Goal: Task Accomplishment & Management: Manage account settings

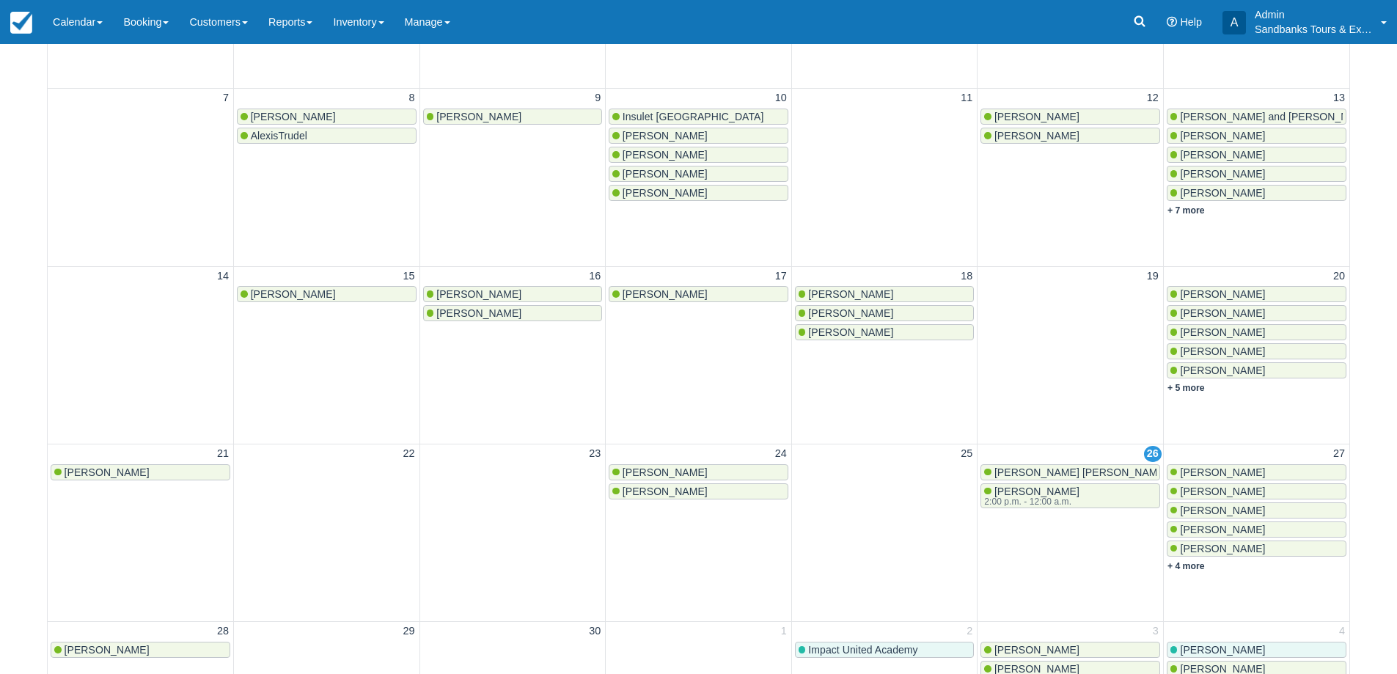
scroll to position [513, 0]
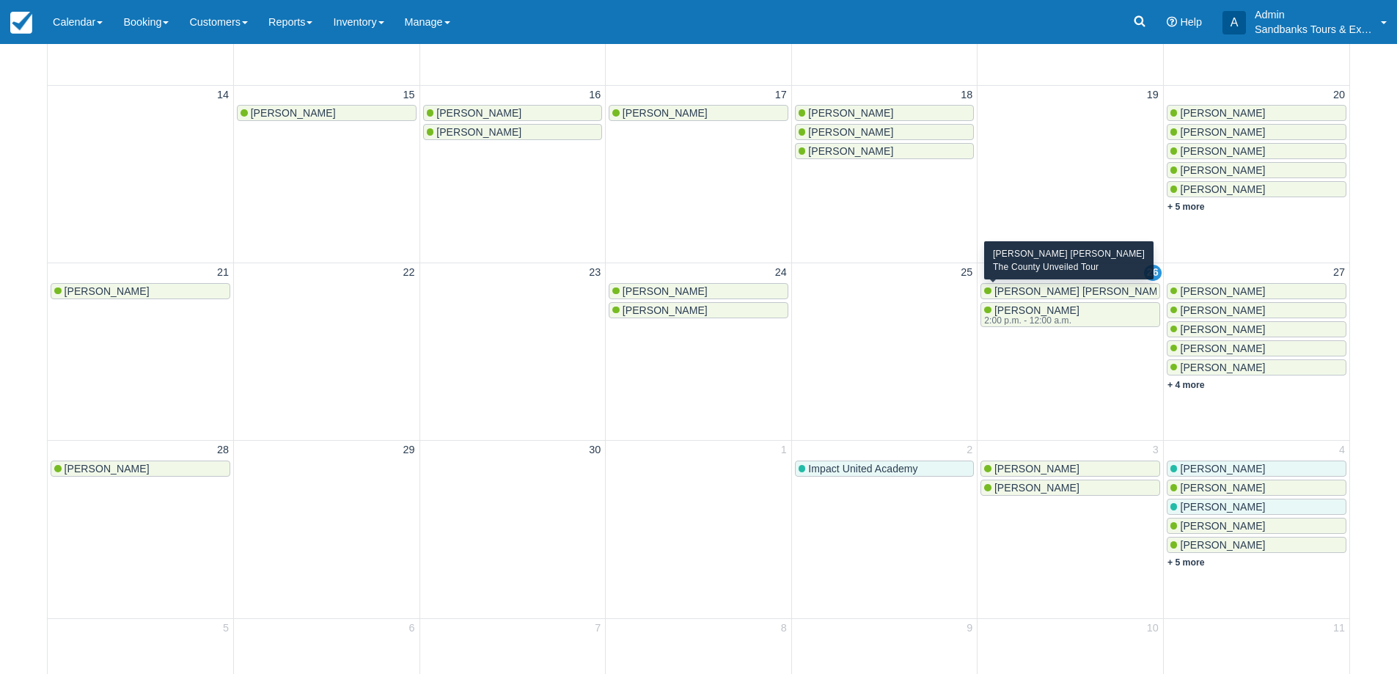
click at [1057, 293] on span "[PERSON_NAME] [PERSON_NAME]" at bounding box center [1080, 291] width 173 height 12
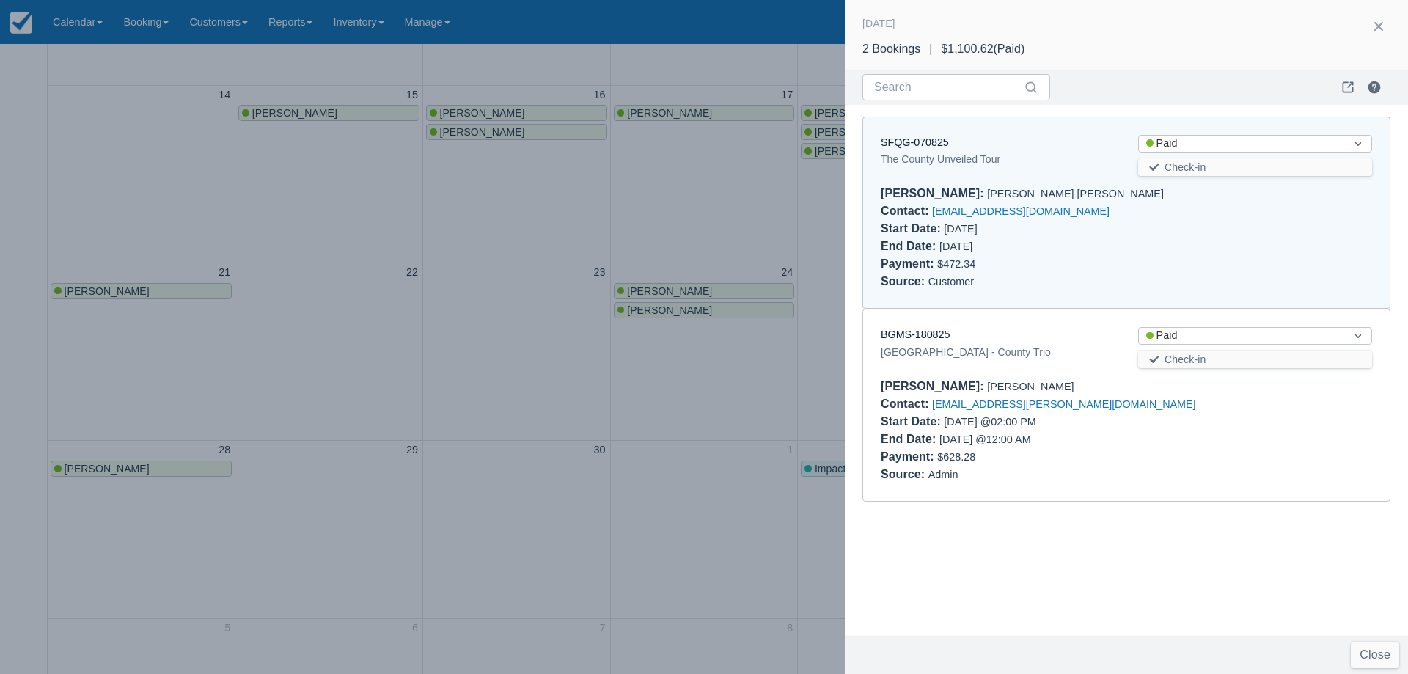
click at [909, 145] on link "SFQG-070825" at bounding box center [915, 142] width 68 height 12
click at [467, 276] on div at bounding box center [704, 337] width 1408 height 674
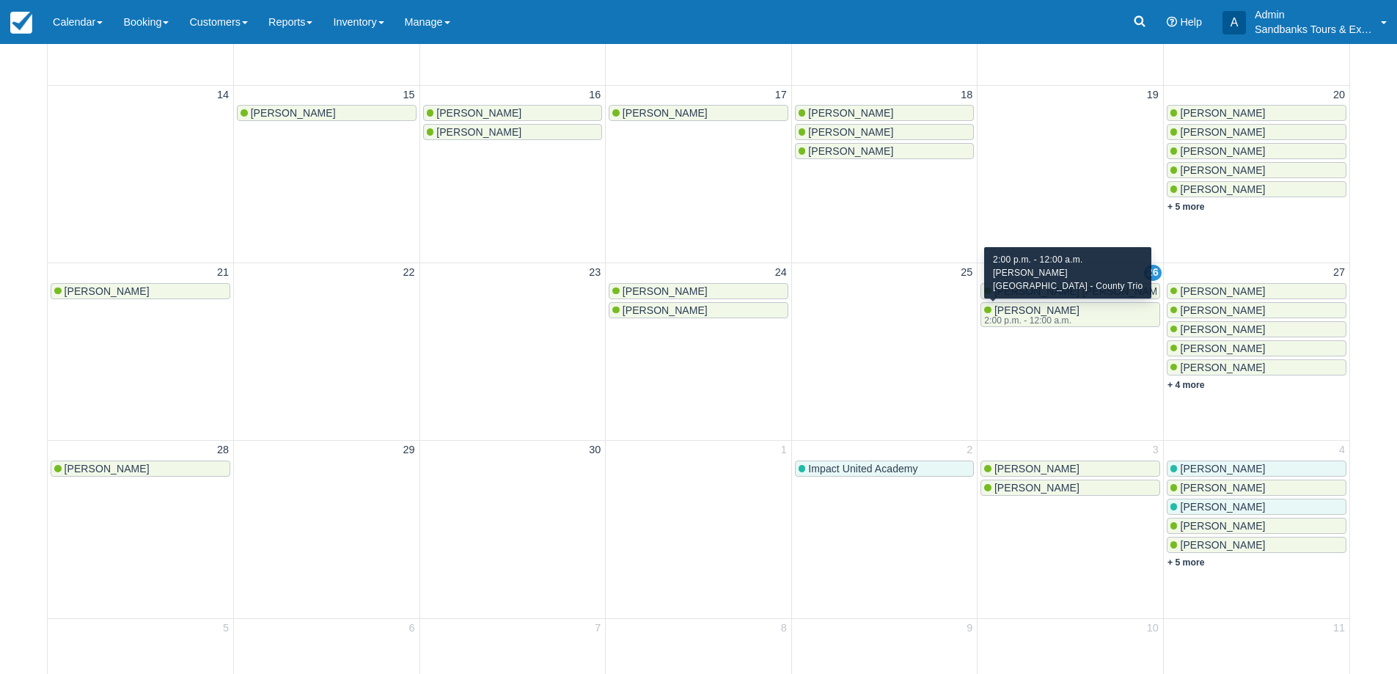
click at [1038, 307] on span "Kathy Fritz" at bounding box center [1036, 310] width 85 height 12
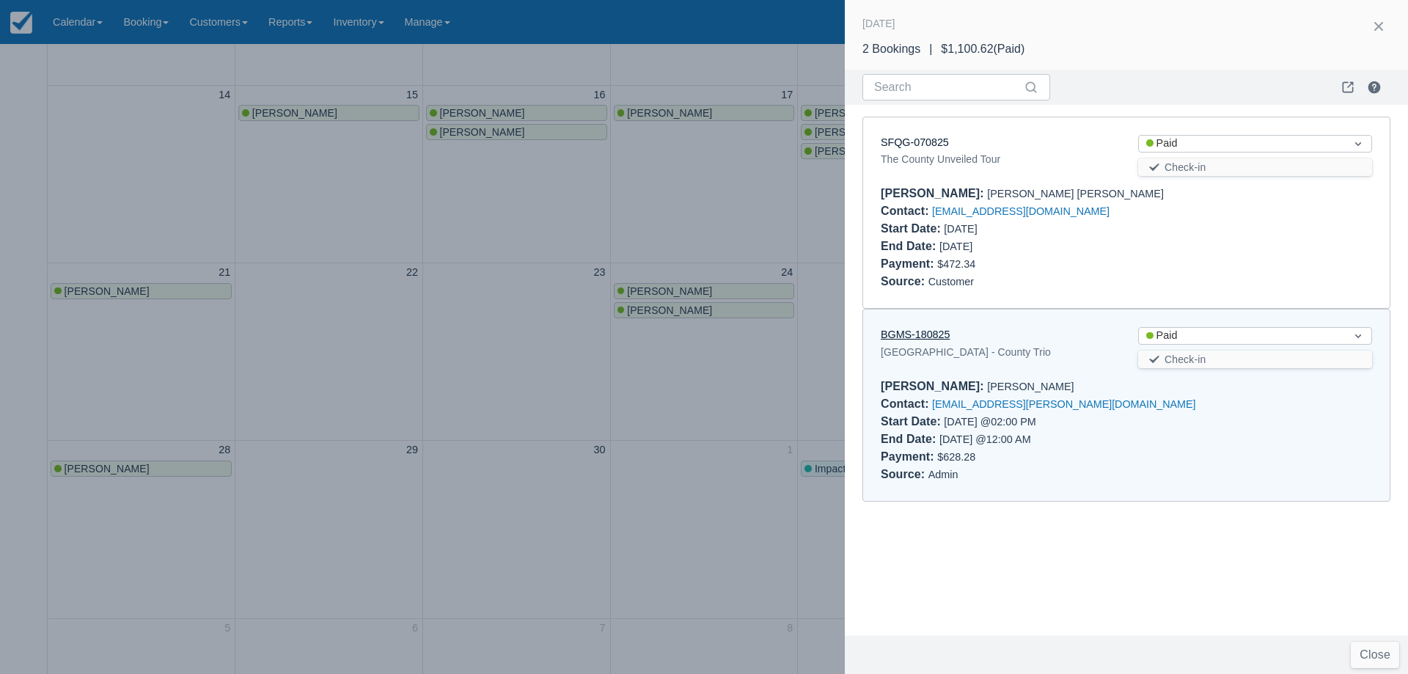
click at [913, 340] on link "BGMS-180825" at bounding box center [915, 335] width 69 height 12
click at [668, 213] on div at bounding box center [704, 337] width 1408 height 674
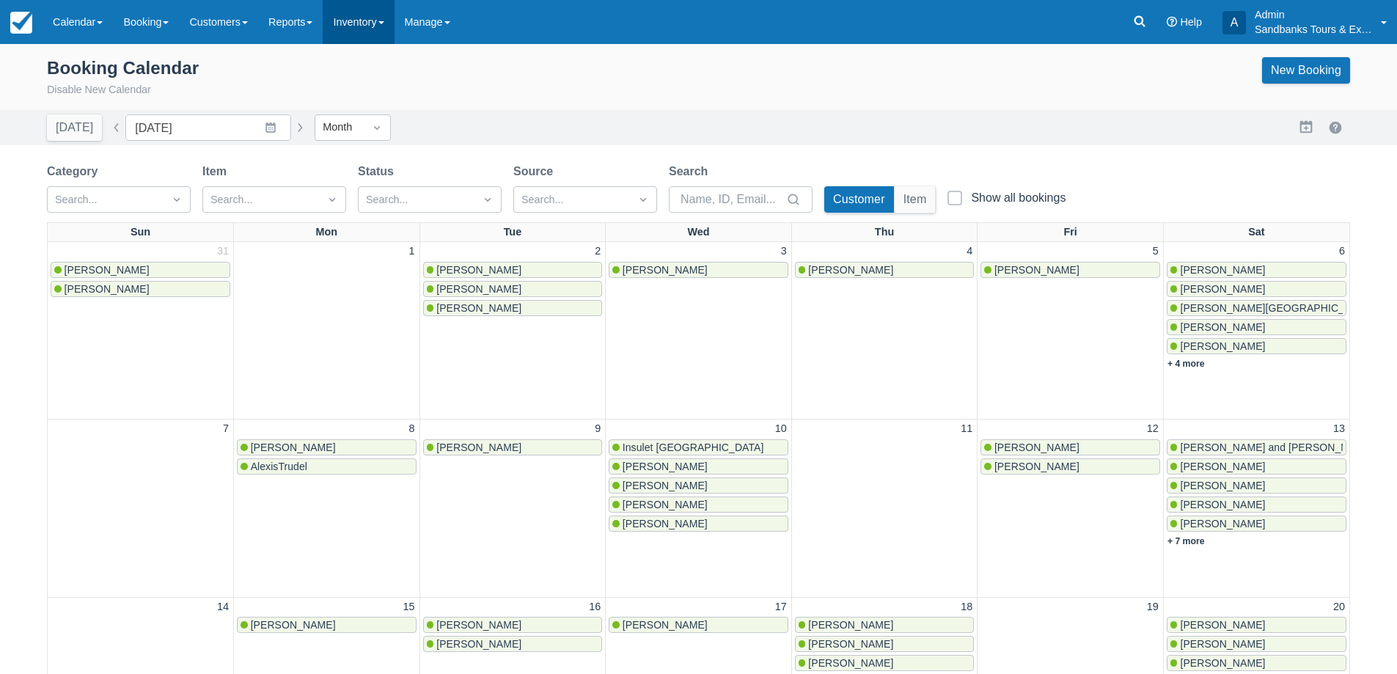
scroll to position [0, 0]
click at [461, 35] on link "Manage" at bounding box center [428, 22] width 66 height 44
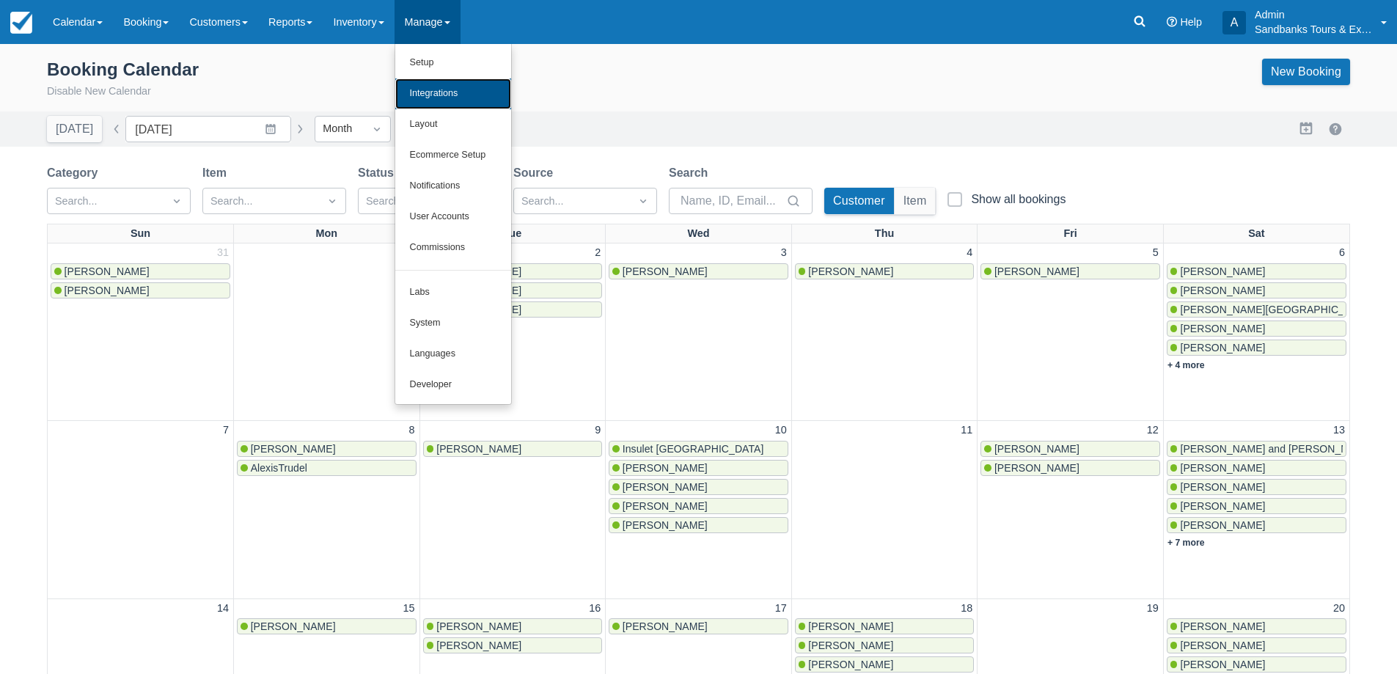
click at [455, 95] on link "Integrations" at bounding box center [453, 93] width 116 height 31
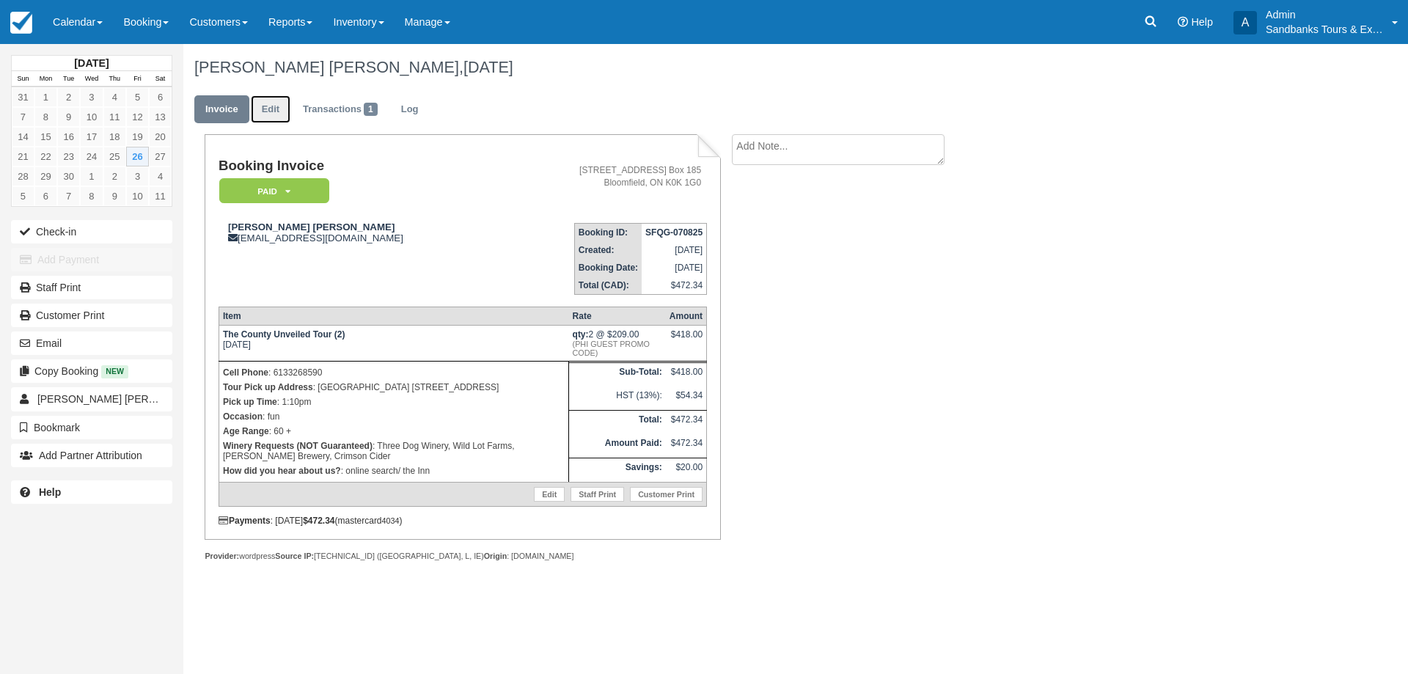
click at [289, 111] on link "Edit" at bounding box center [271, 109] width 40 height 29
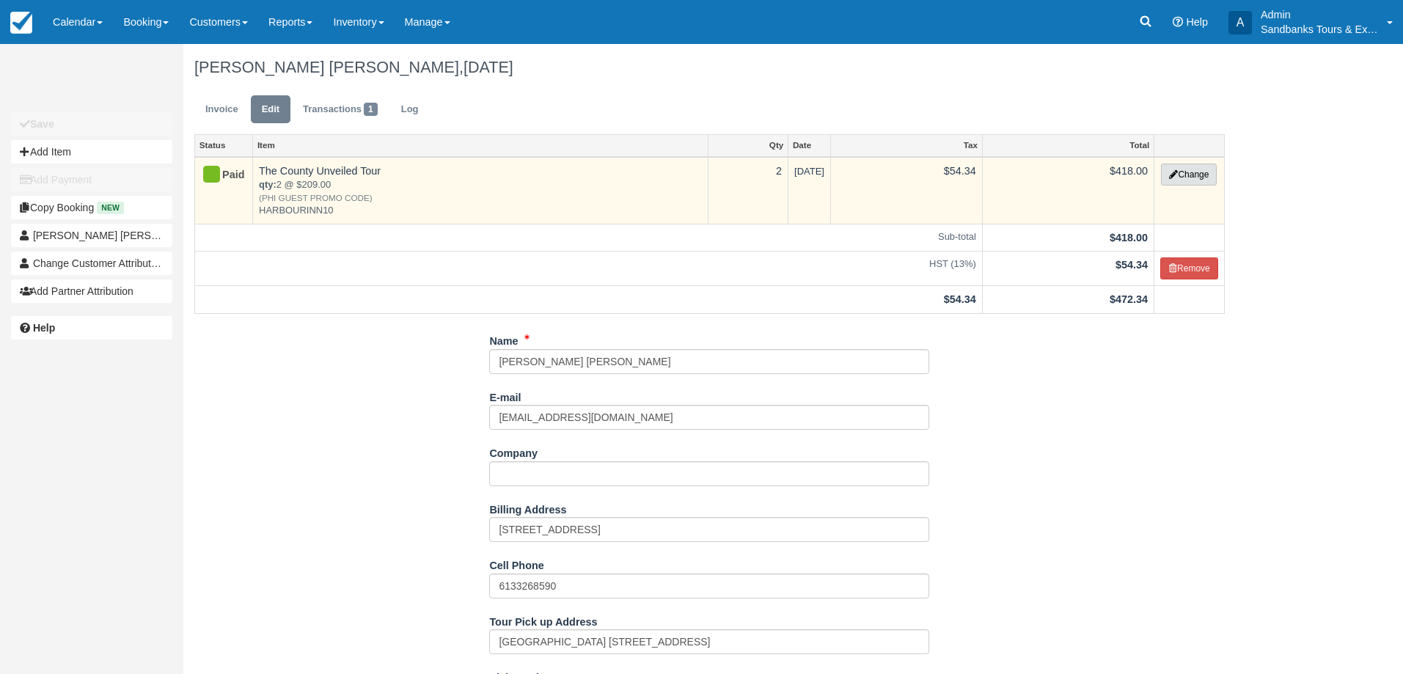
click at [1174, 176] on icon "button" at bounding box center [1173, 174] width 9 height 9
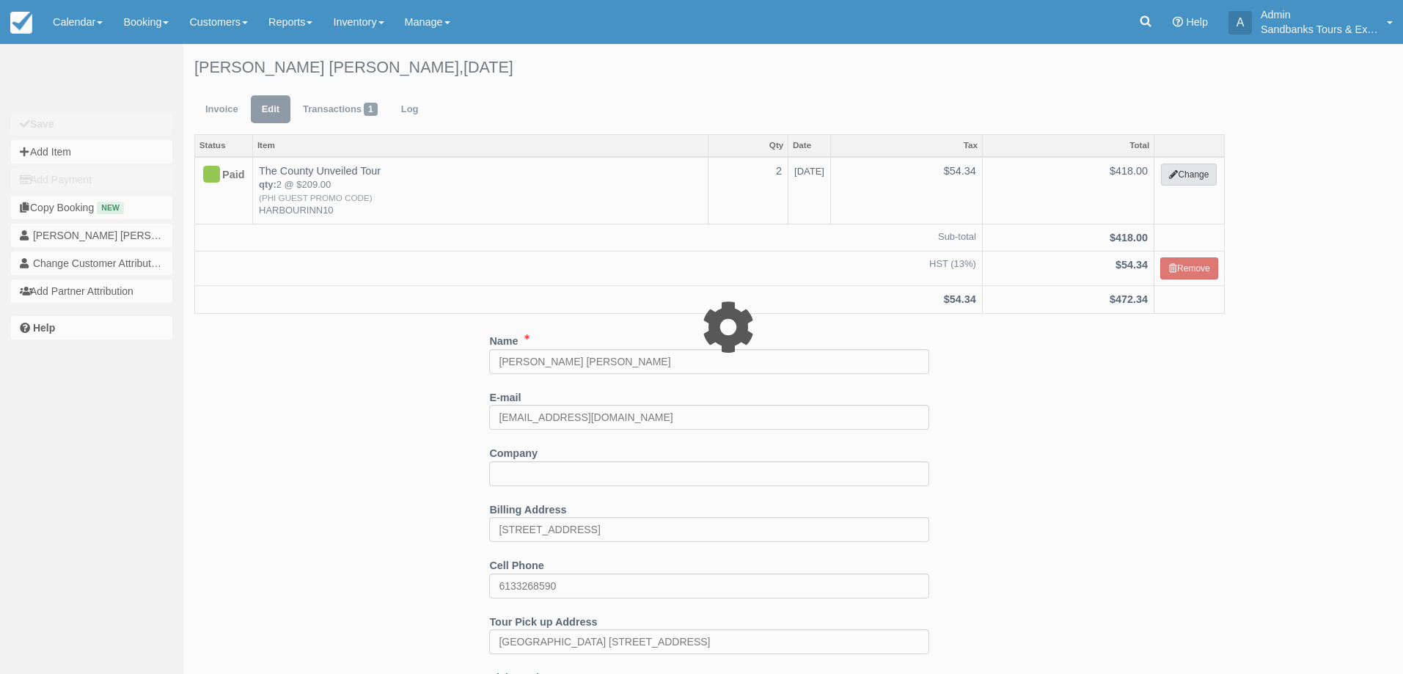
select select "2"
type input "418.00"
type input "HARBOURINN10"
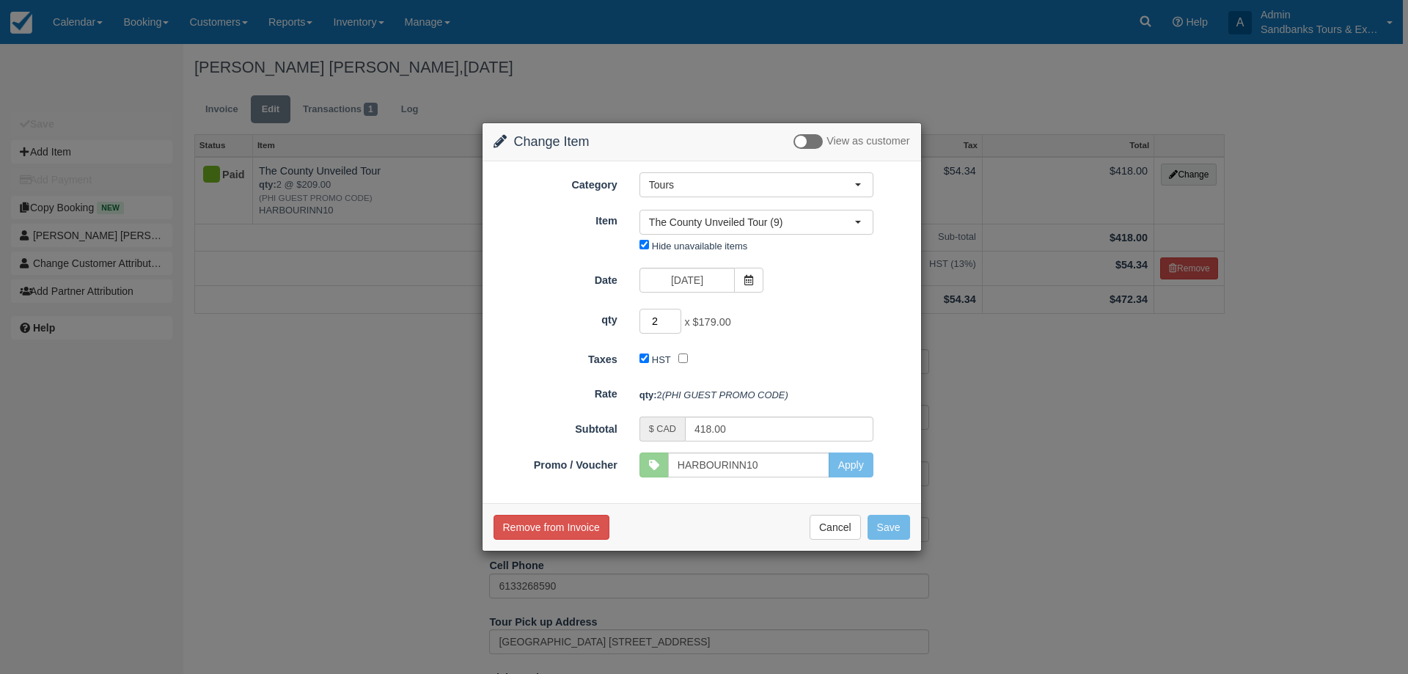
click at [671, 323] on input "2" at bounding box center [660, 321] width 43 height 25
type input "3"
click at [674, 315] on input "3" at bounding box center [660, 321] width 43 height 25
type input "537.00"
type input "2"
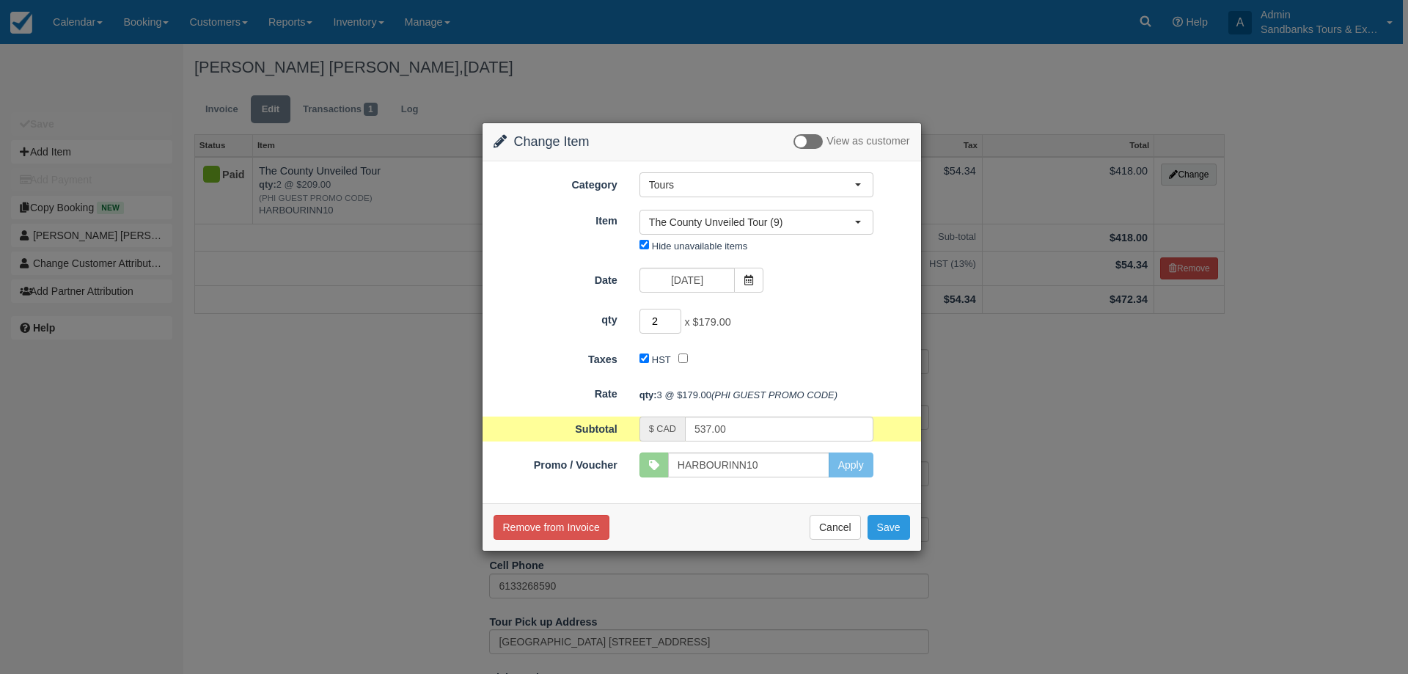
click at [677, 323] on input "2" at bounding box center [660, 321] width 43 height 25
type input "358.00"
click at [897, 526] on button "Save" at bounding box center [888, 527] width 43 height 25
checkbox input "false"
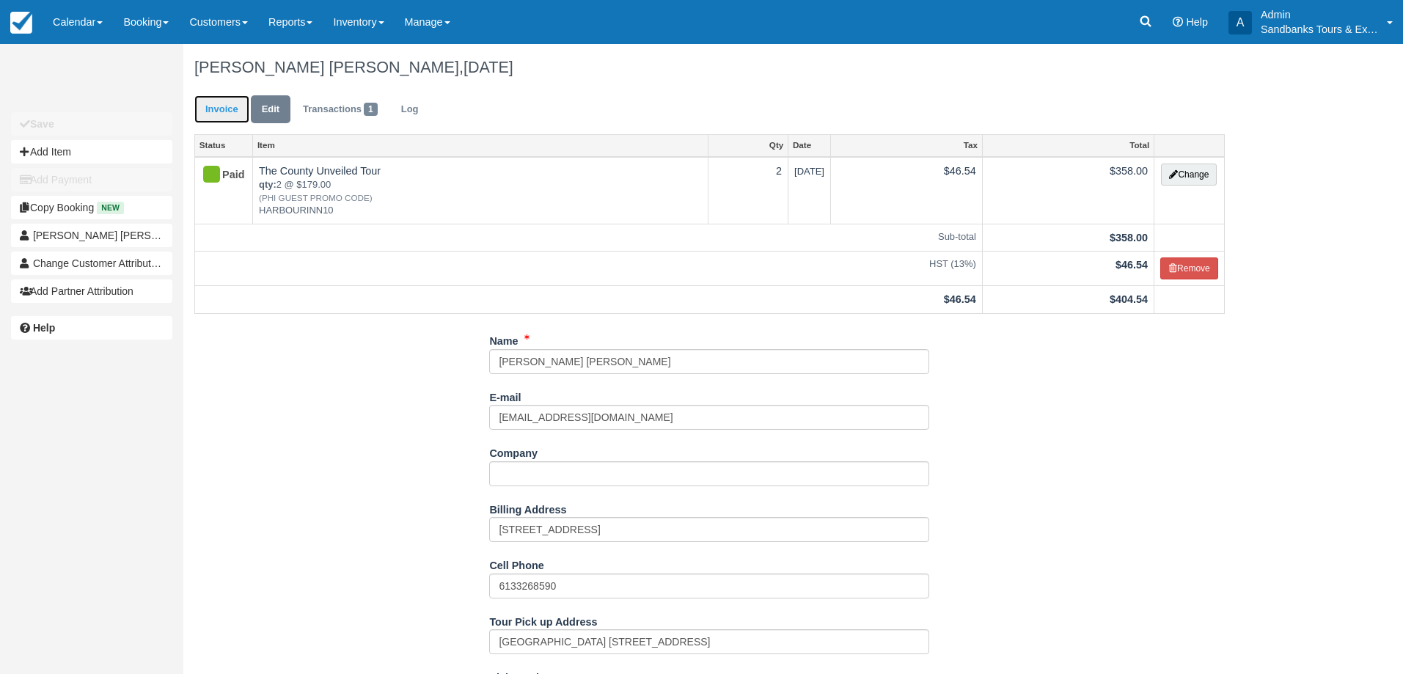
click at [218, 105] on link "Invoice" at bounding box center [221, 109] width 55 height 29
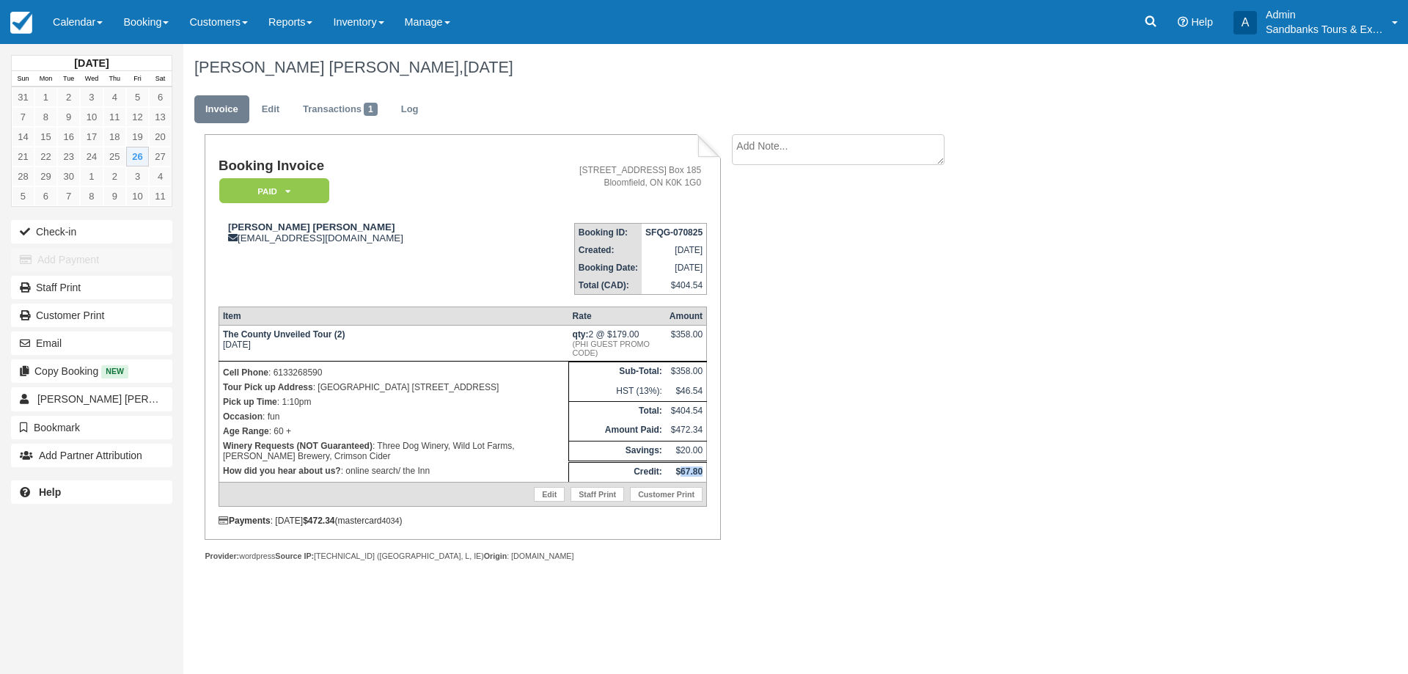
drag, startPoint x: 704, startPoint y: 469, endPoint x: 682, endPoint y: 472, distance: 22.3
click at [682, 472] on td "$67.80" at bounding box center [686, 471] width 41 height 21
copy strong "67.80"
click at [353, 114] on link "Transactions 1" at bounding box center [340, 109] width 97 height 29
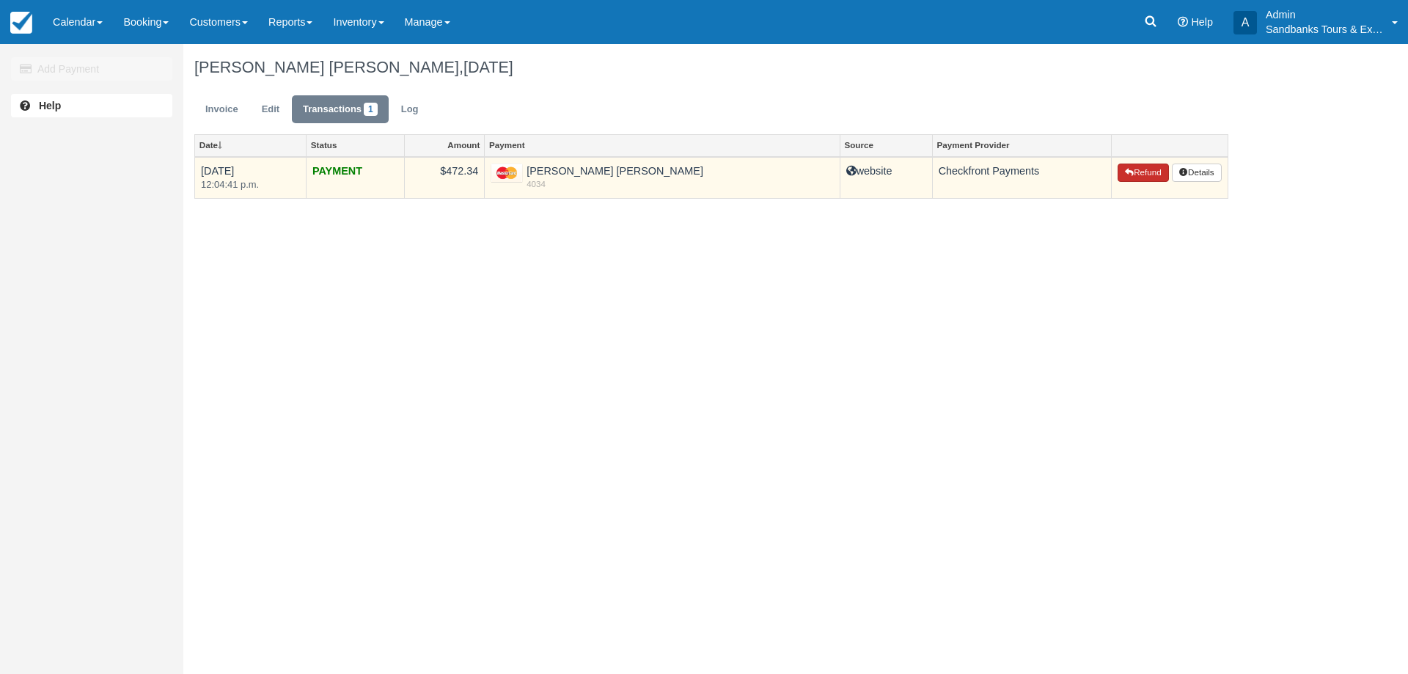
click at [1150, 171] on button "Refund" at bounding box center [1143, 173] width 51 height 19
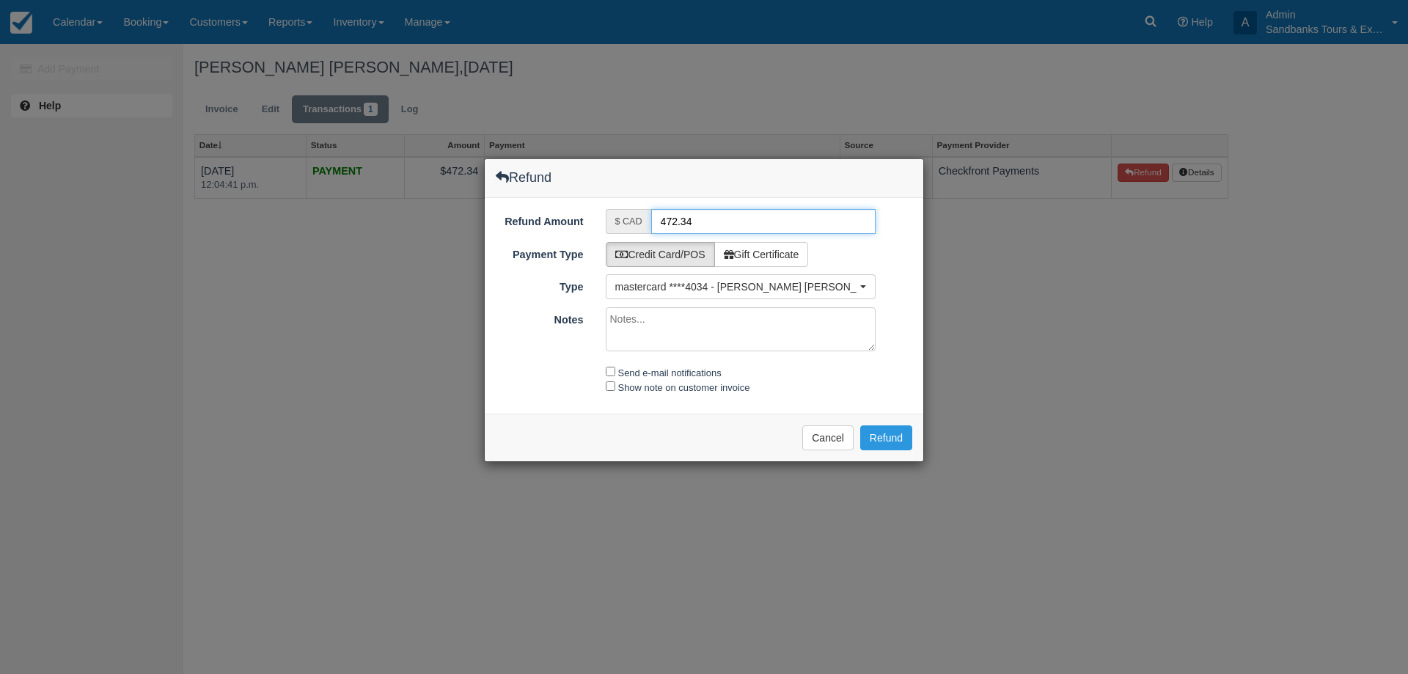
click at [675, 219] on input "472.34" at bounding box center [763, 221] width 225 height 25
paste input "67.80"
type input "67.80"
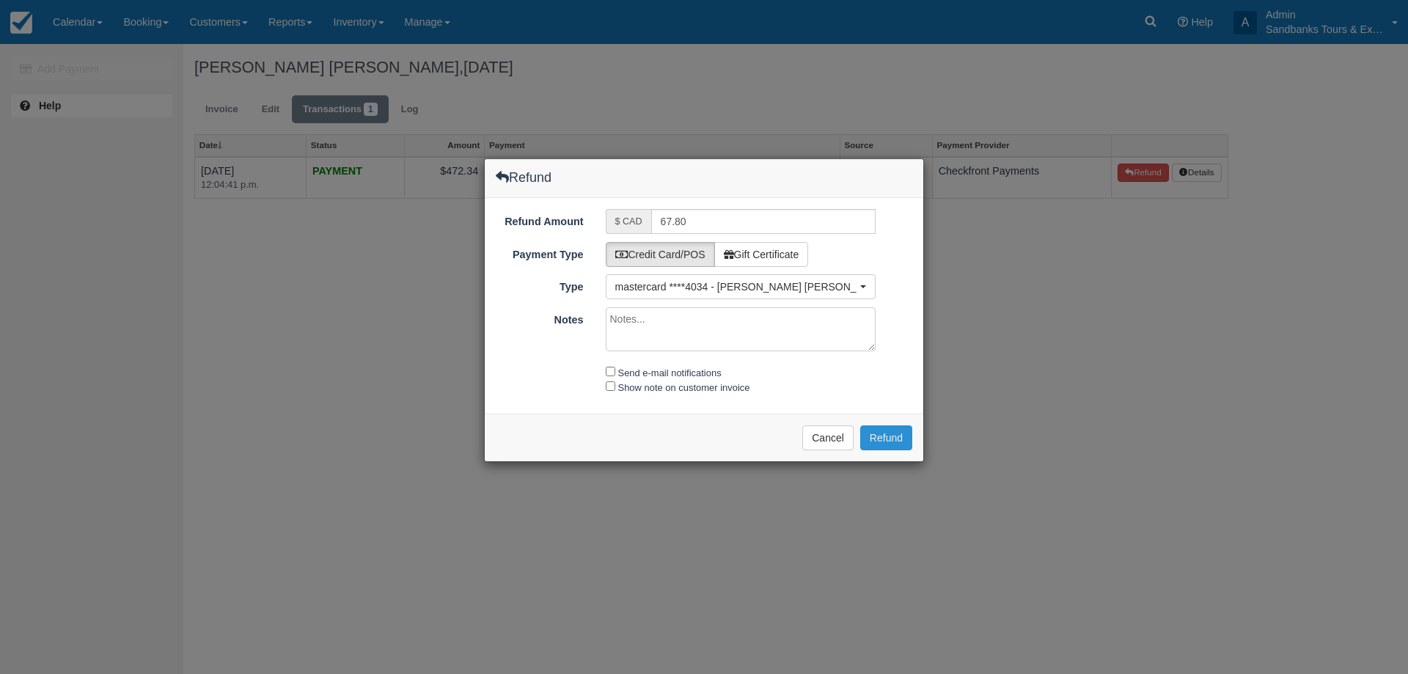
click at [895, 447] on button "Refund" at bounding box center [886, 437] width 52 height 25
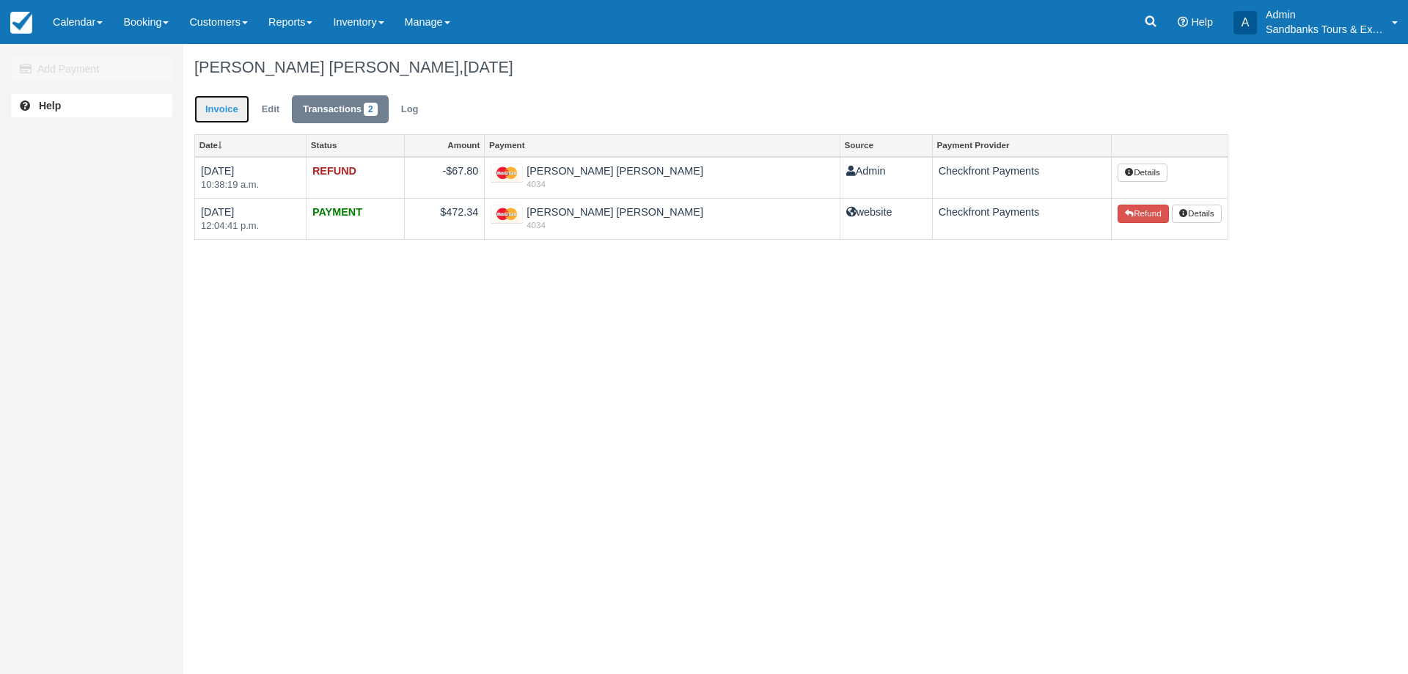
click at [205, 107] on link "Invoice" at bounding box center [221, 109] width 55 height 29
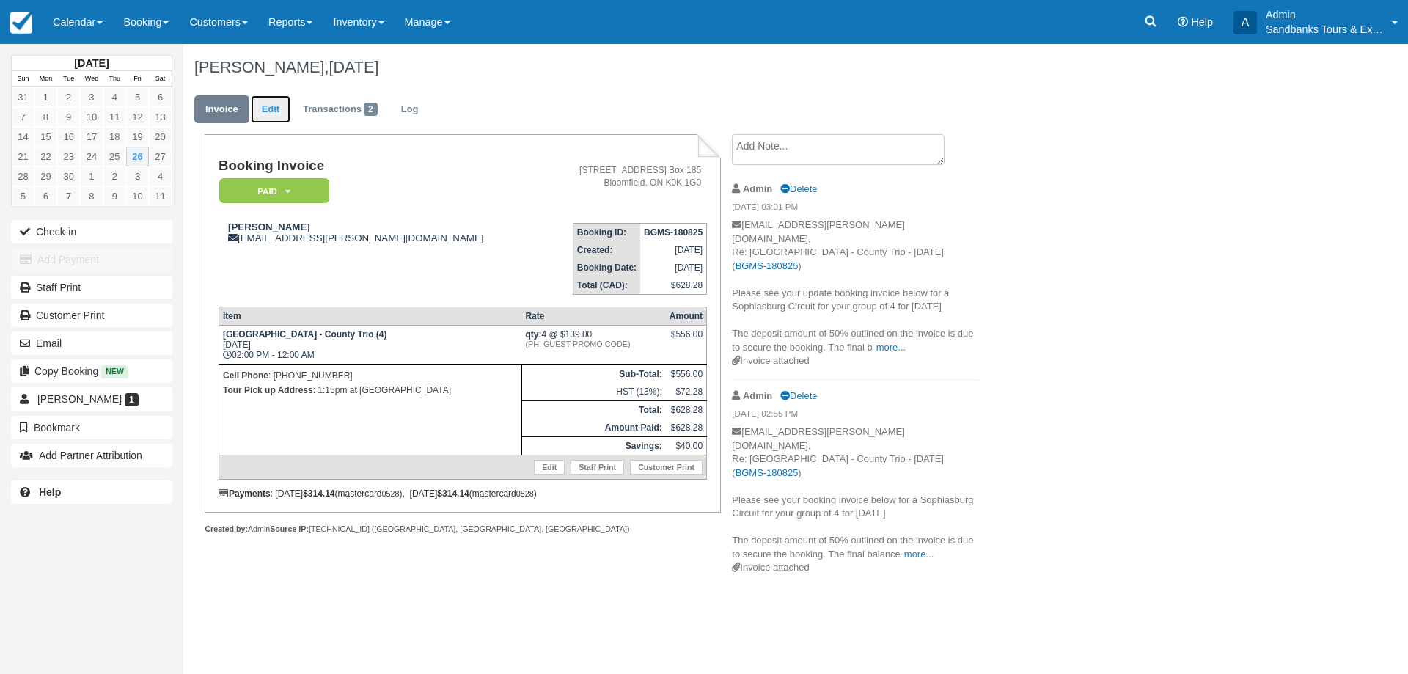
click at [269, 111] on link "Edit" at bounding box center [271, 109] width 40 height 29
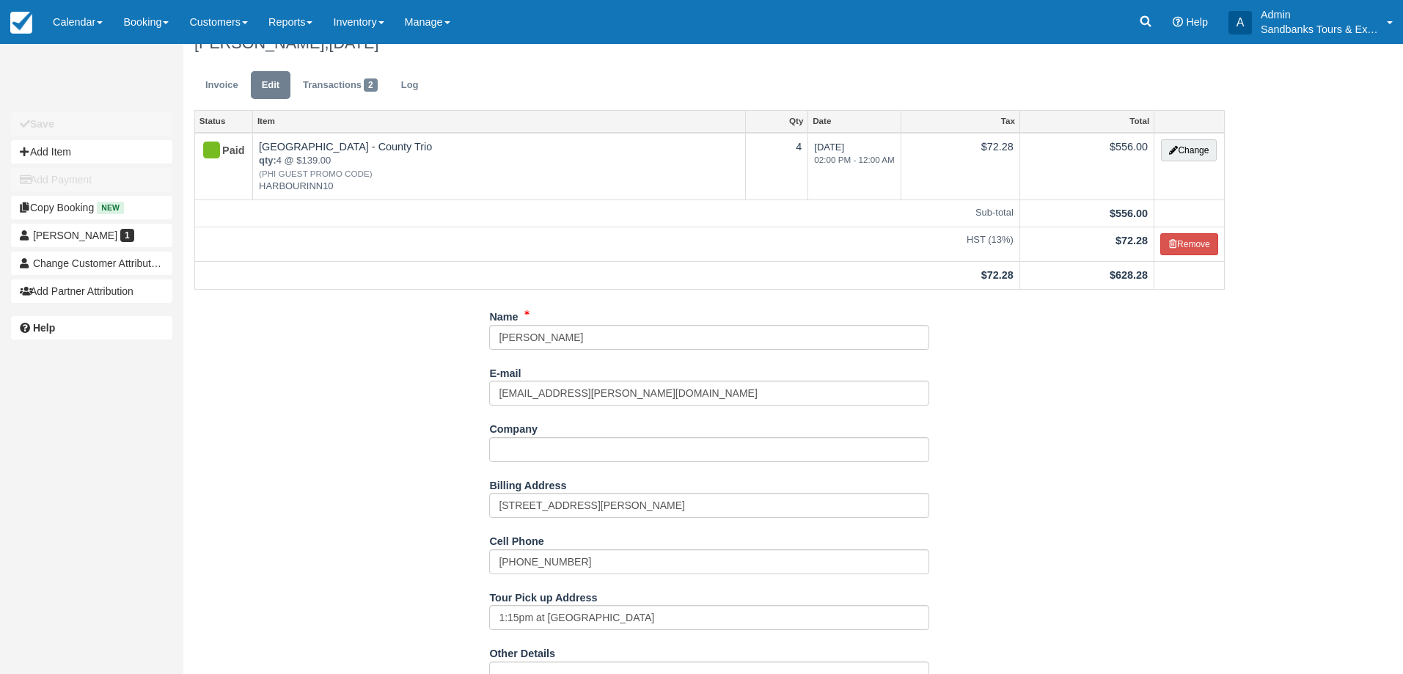
scroll to position [147, 0]
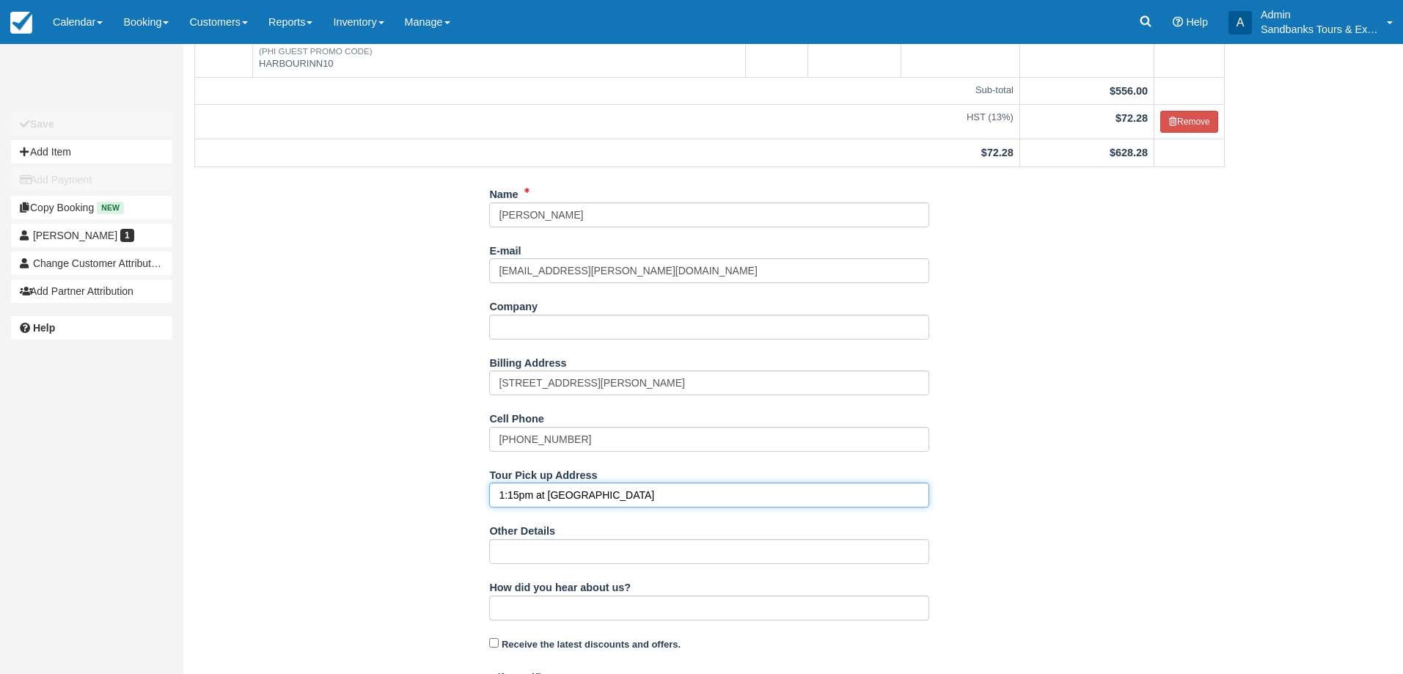
click at [521, 490] on input "1:15pm at Picton Harbour Inn" at bounding box center [709, 495] width 440 height 25
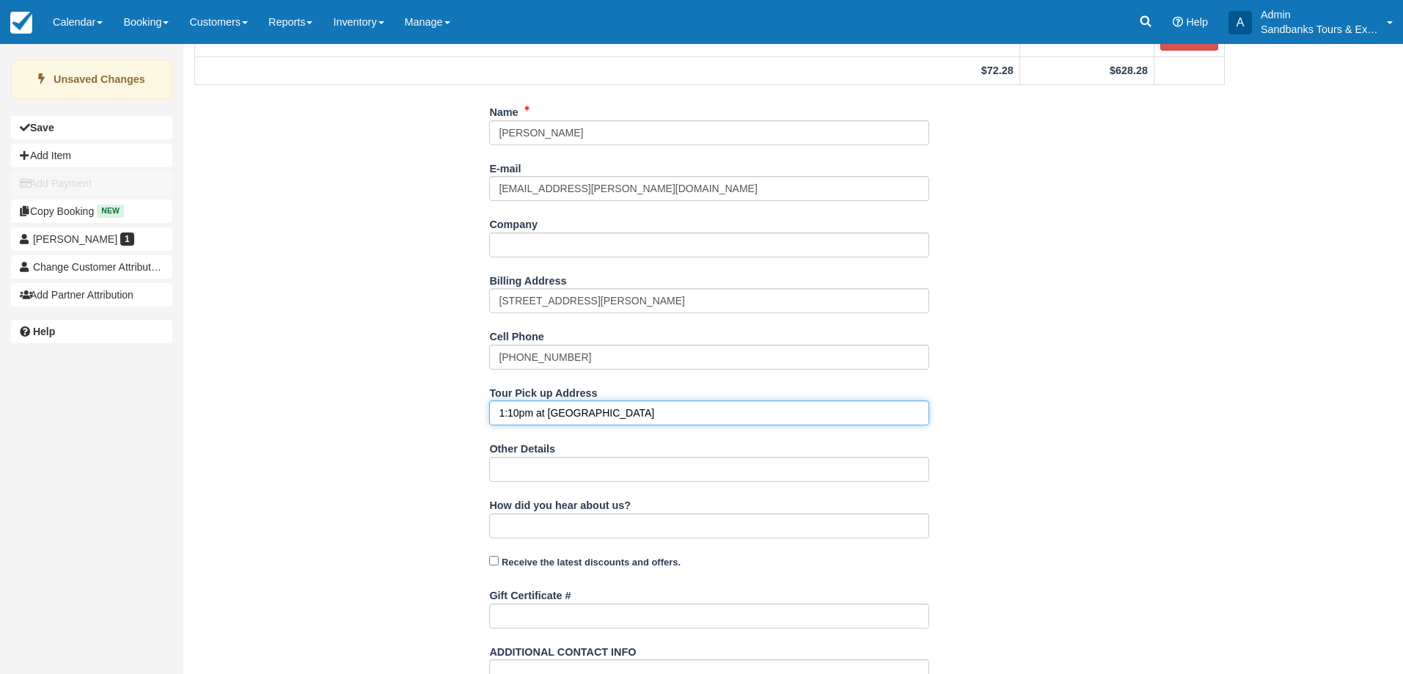
scroll to position [301, 0]
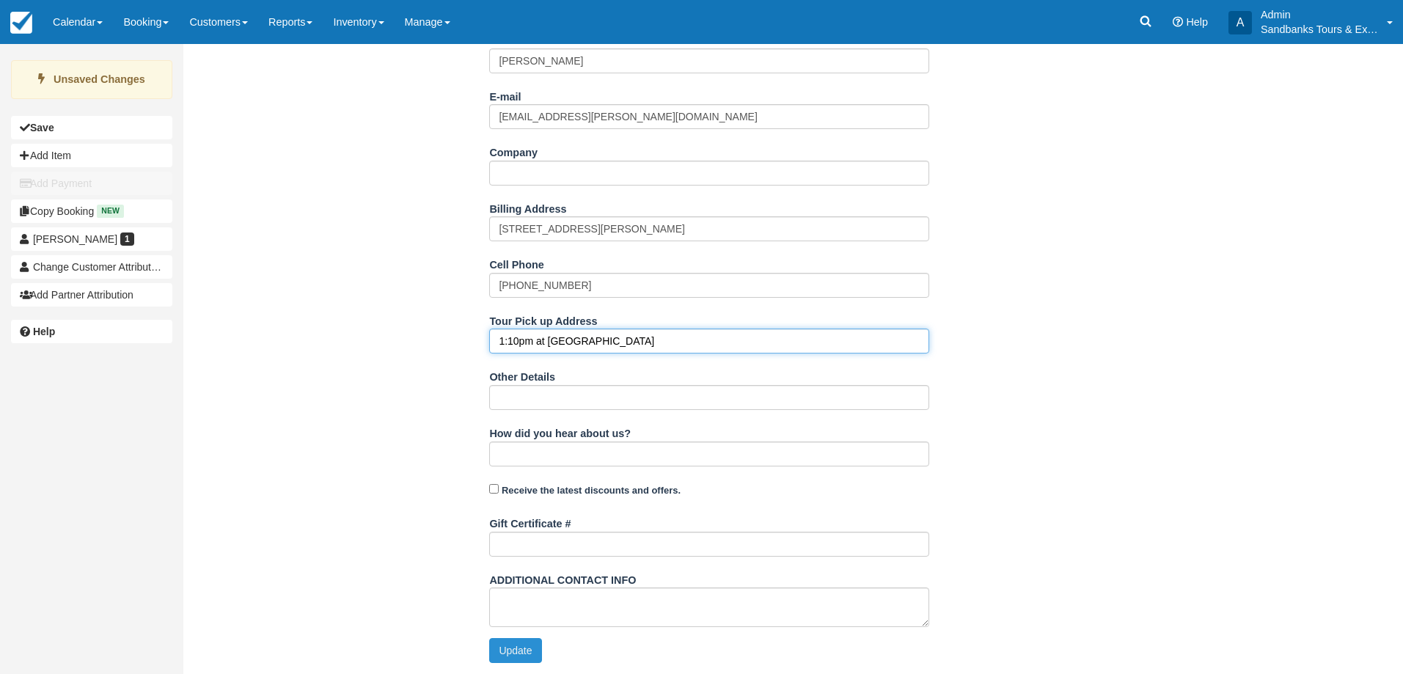
type input "1:10pm at Picton Harbour Inn"
click at [510, 650] on button "Update" at bounding box center [515, 650] width 52 height 25
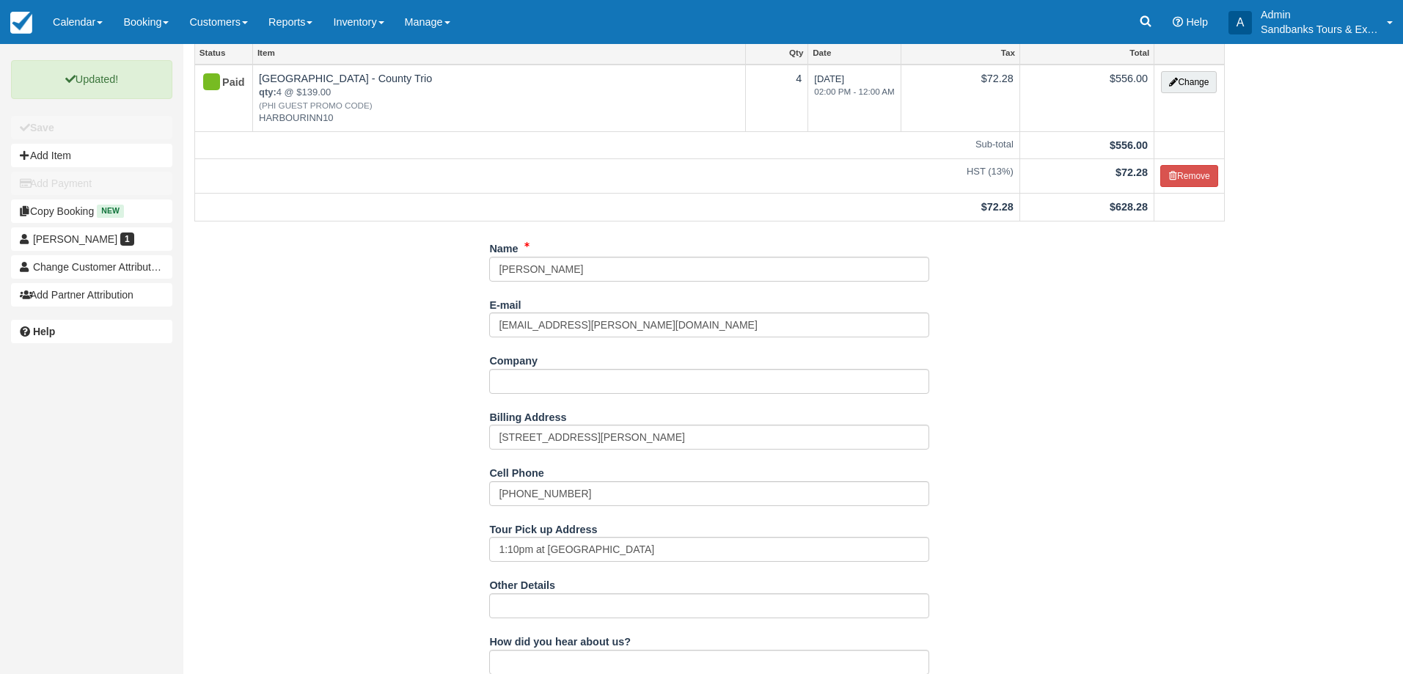
scroll to position [0, 0]
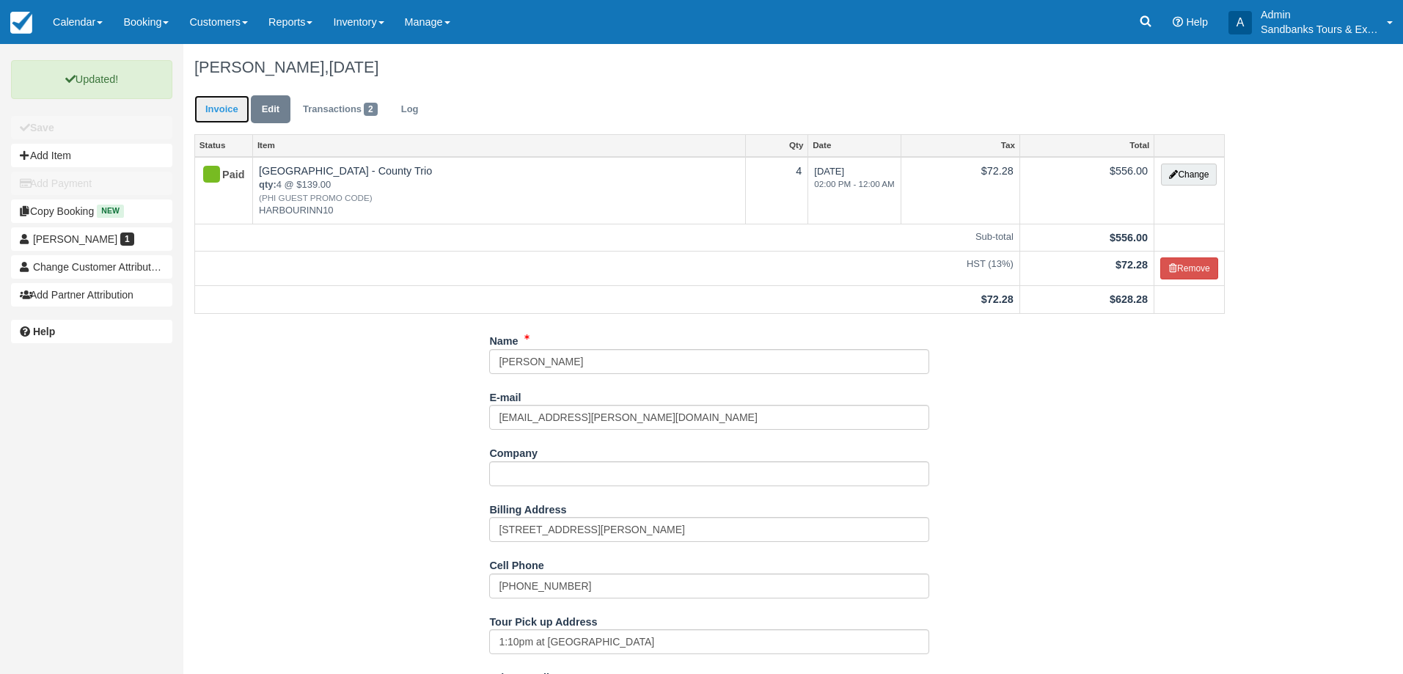
click at [230, 106] on link "Invoice" at bounding box center [221, 109] width 55 height 29
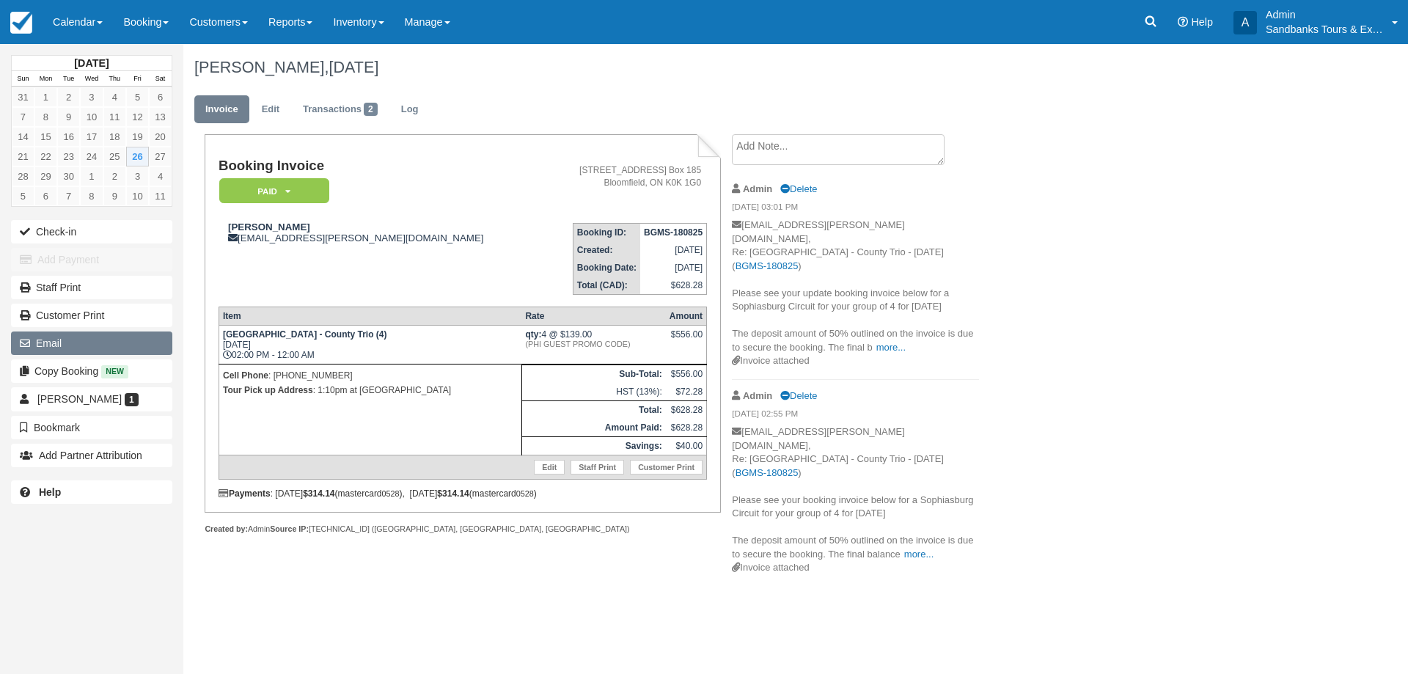
click at [44, 342] on button "Email" at bounding box center [91, 342] width 161 height 23
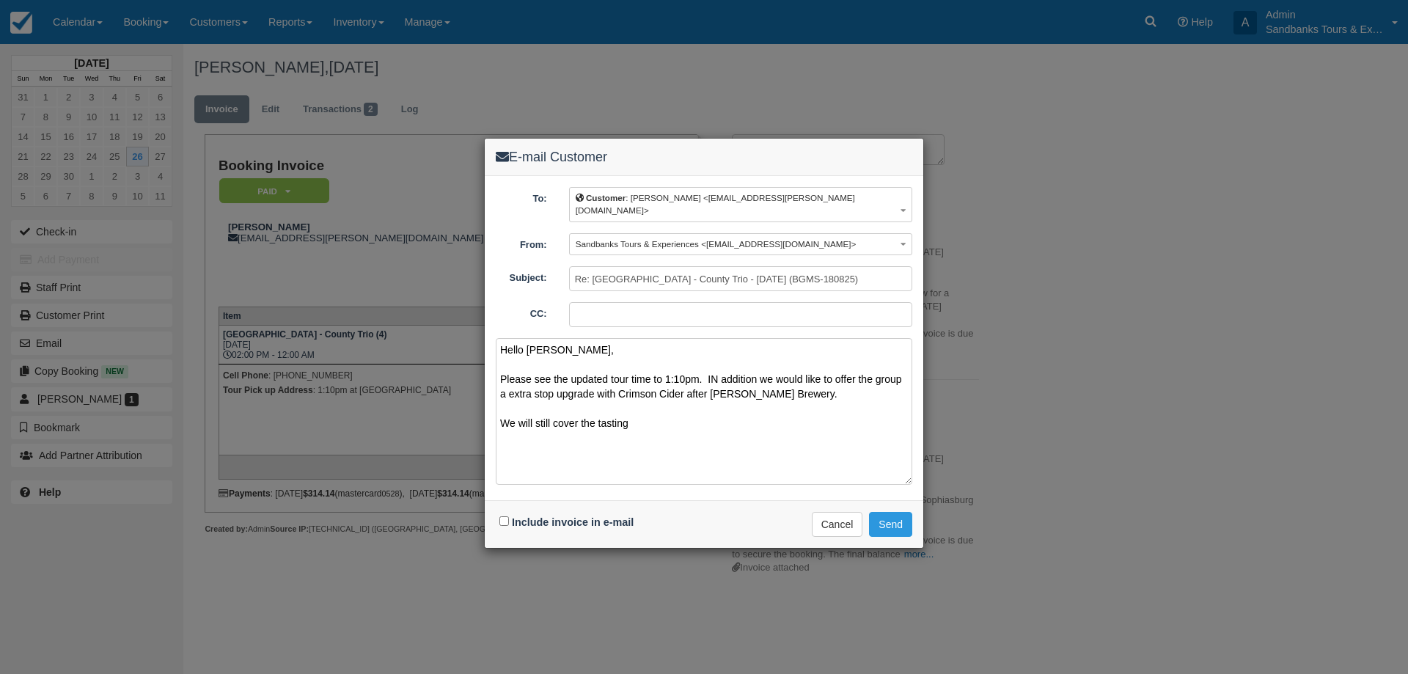
click at [714, 364] on textarea "Hello Kathy, Please see the updated tour time to 1:10pm. IN addition we would l…" at bounding box center [704, 411] width 417 height 147
click at [756, 365] on textarea "Hello Kathy, Please see the updated tour time to 1:10pm. In addition we would l…" at bounding box center [704, 411] width 417 height 147
click at [821, 386] on textarea "Hello Kathy, Please see the updated tour time to 1:10pm. In addition, we would …" at bounding box center [704, 411] width 417 height 147
click at [683, 421] on textarea "Hello Kathy, Please see the updated tour time to 1:10pm. In addition, we would …" at bounding box center [704, 411] width 417 height 147
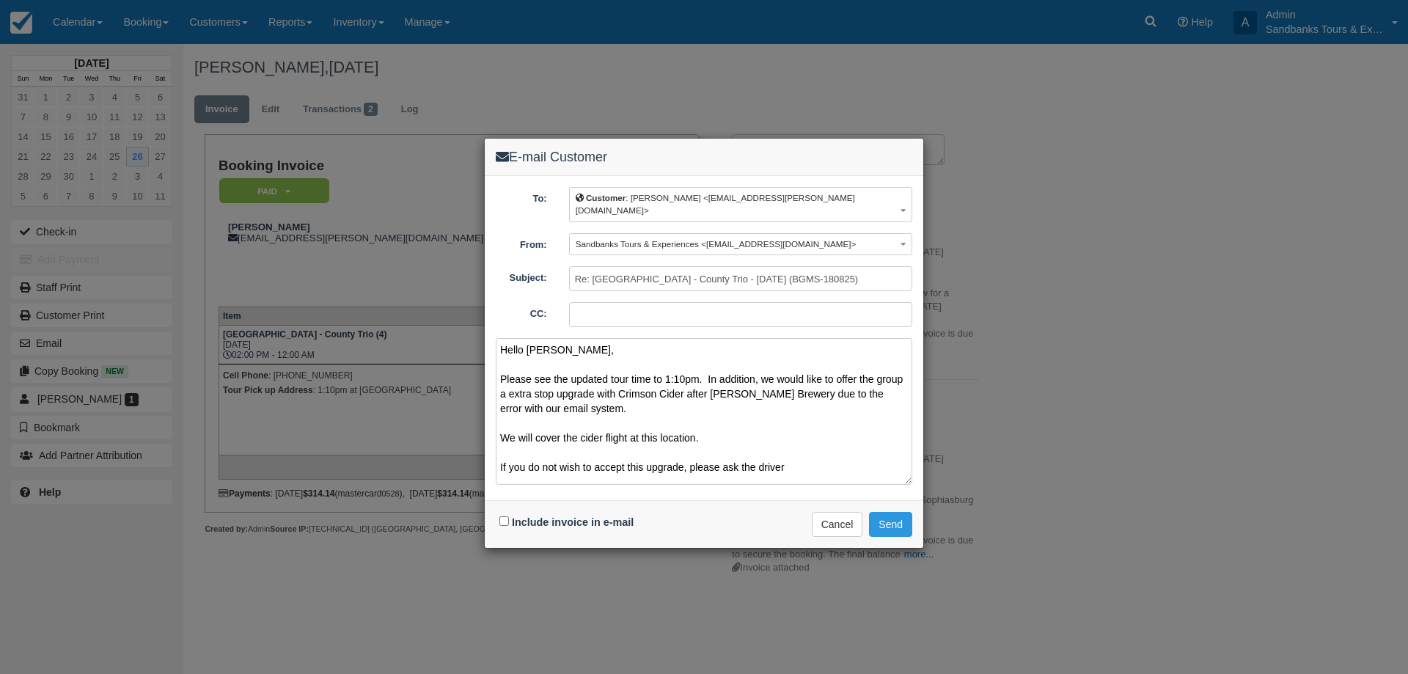
click at [589, 398] on textarea "Hello Kathy, Please see the updated tour time to 1:10pm. In addition, we would …" at bounding box center [704, 411] width 417 height 147
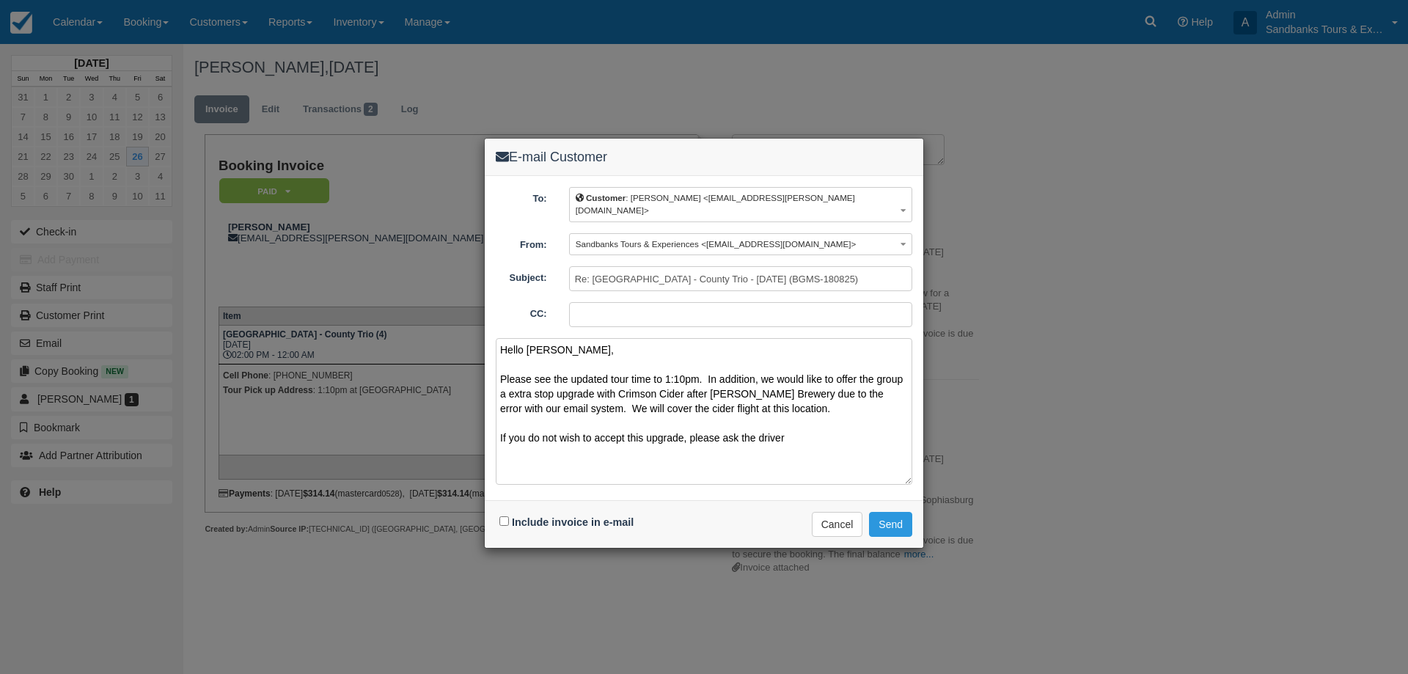
click at [782, 401] on textarea "Hello Kathy, Please see the updated tour time to 1:10pm. In addition, we would …" at bounding box center [704, 411] width 417 height 147
click at [811, 420] on textarea "Hello Kathy, Please see the updated tour time to 1:10pm. In addition, we would …" at bounding box center [704, 411] width 417 height 147
click at [705, 366] on textarea "Hello Kathy, Please see the updated tour time to 1:10pm. In addition, we would …" at bounding box center [704, 411] width 417 height 147
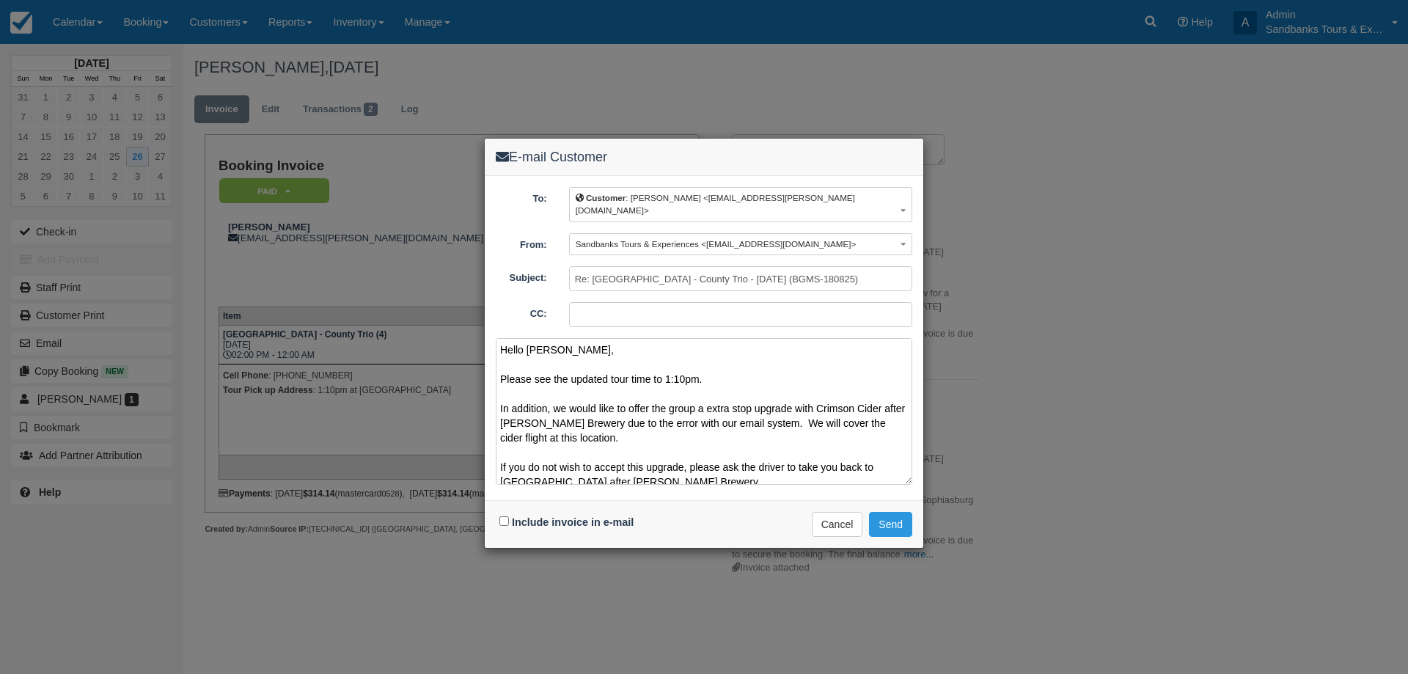
click at [810, 393] on textarea "Hello Kathy, Please see the updated tour time to 1:10pm. In addition, we would …" at bounding box center [704, 411] width 417 height 147
drag, startPoint x: 755, startPoint y: 414, endPoint x: 584, endPoint y: 413, distance: 171.6
click at [584, 413] on textarea "Hello Kathy, Please see the updated tour time to 1:10pm. In addition, we would …" at bounding box center [704, 411] width 417 height 147
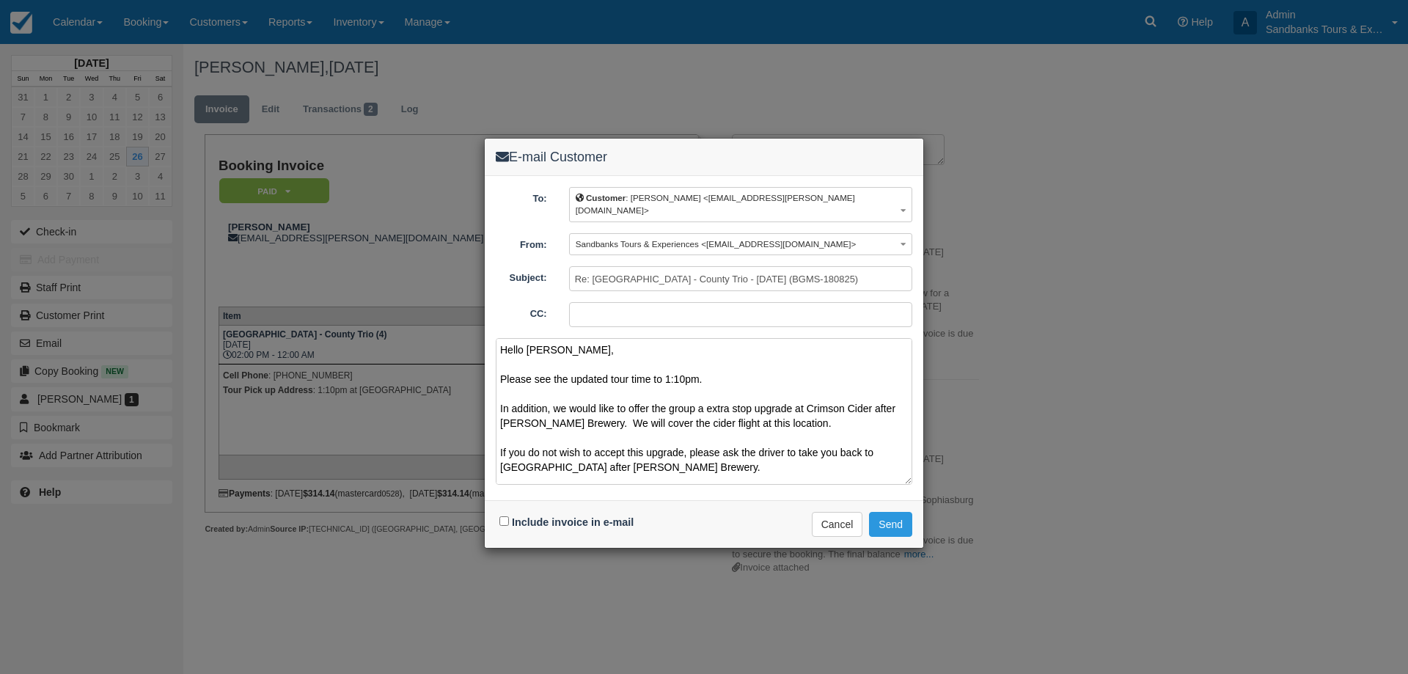
click at [733, 428] on textarea "Hello Kathy, Please see the updated tour time to 1:10pm. In addition, we would …" at bounding box center [704, 411] width 417 height 147
click at [799, 414] on textarea "Hello Kathy, Please see the updated tour time to 1:10pm. In addition, we would …" at bounding box center [704, 411] width 417 height 147
click at [747, 411] on textarea "Hello Kathy, Please see the updated tour time to 1:10pm. In addition, we would …" at bounding box center [704, 411] width 417 height 147
click at [744, 412] on textarea "Hello Kathy, Please see the updated tour time to 1:10pm. In addition, we would …" at bounding box center [704, 411] width 417 height 147
click at [726, 452] on textarea "Hello Kathy, Please see the updated tour time to 1:10pm. In addition, we would …" at bounding box center [704, 411] width 417 height 147
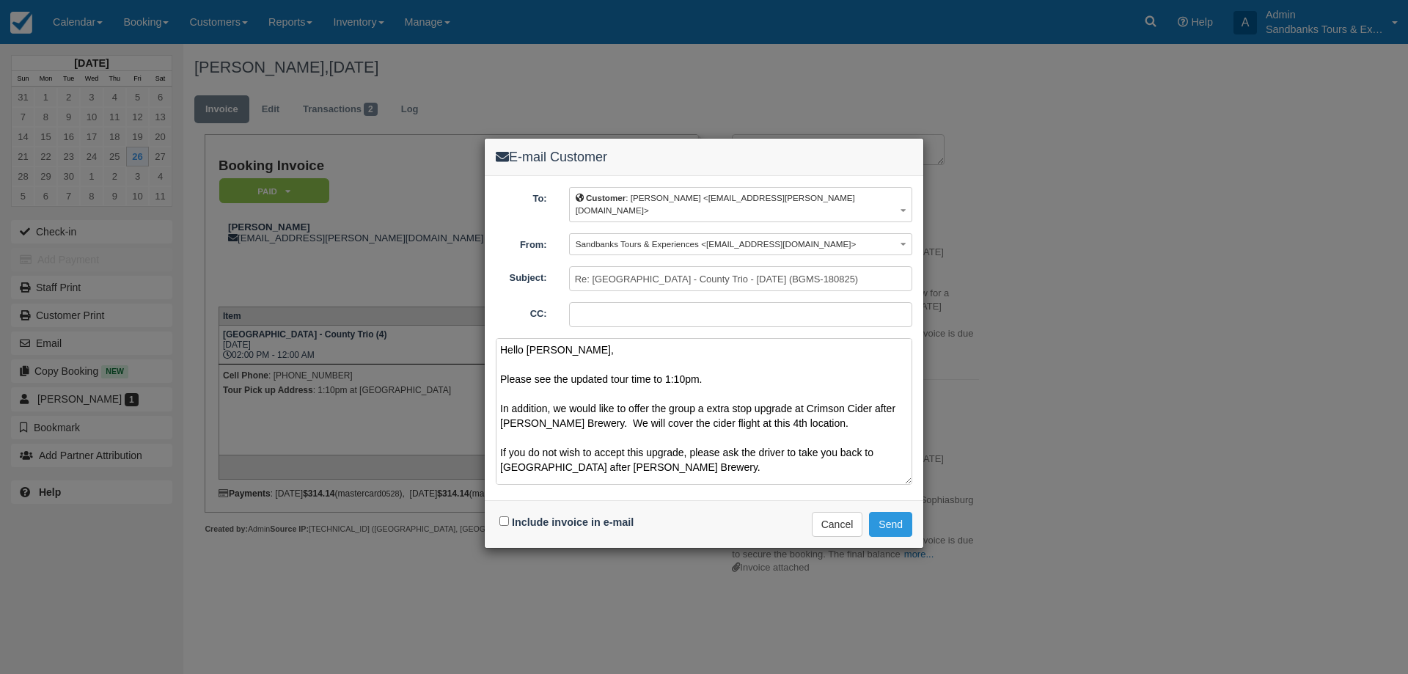
scroll to position [38, 0]
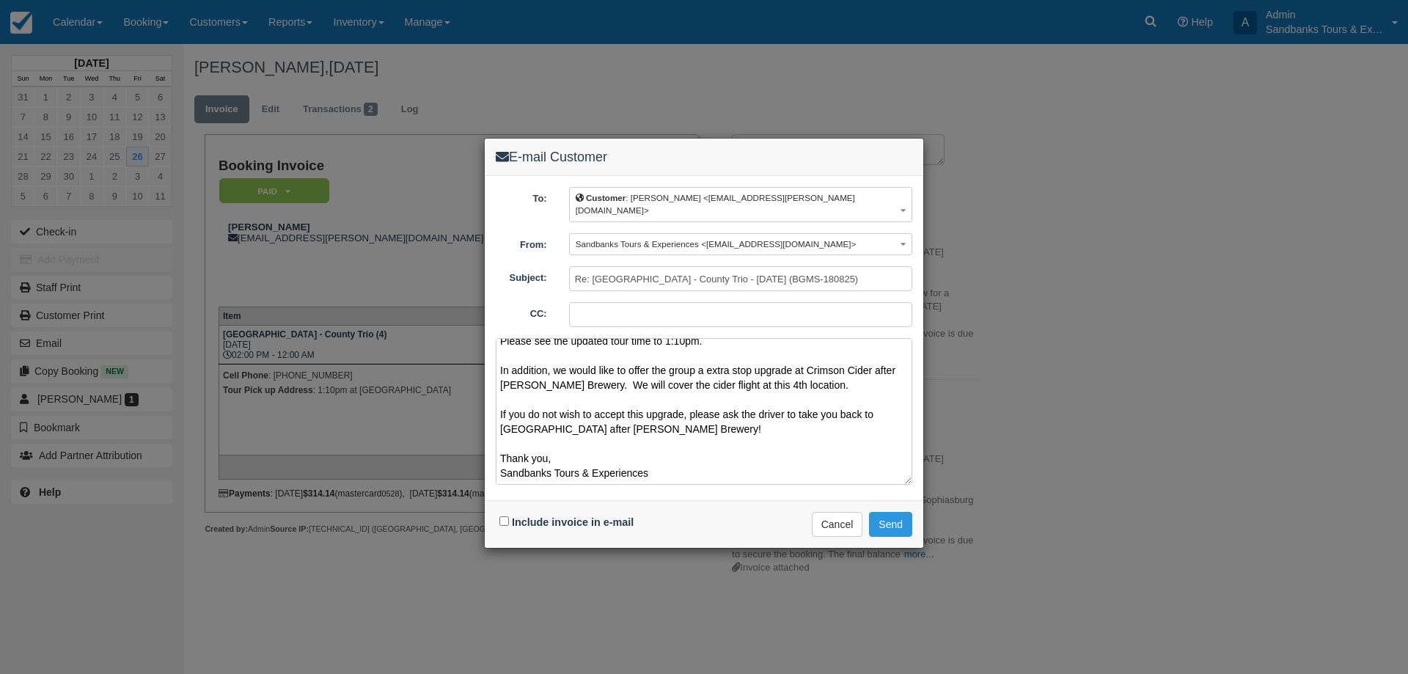
click at [568, 452] on textarea "Hello Kathy, Please see the updated tour time to 1:10pm. In addition, we would …" at bounding box center [704, 411] width 417 height 147
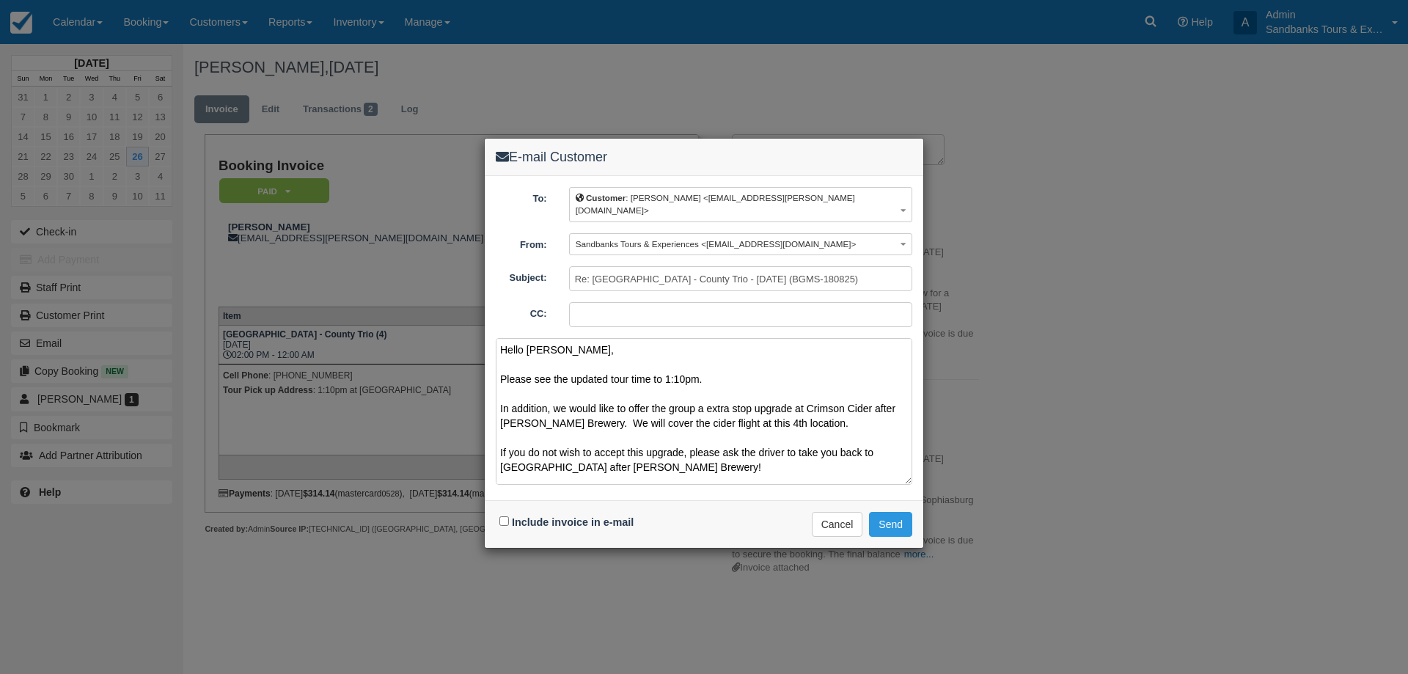
drag, startPoint x: 656, startPoint y: 460, endPoint x: 491, endPoint y: 339, distance: 205.2
click at [491, 339] on div "To: Customer : Kathy Fritz <bkfritz@rogers.com> Customer : Kathy Fritz <bkfritz…" at bounding box center [704, 338] width 439 height 324
type textarea "Hello Kathy, Please see the updated tour time to 1:10pm. In addition, we would …"
drag, startPoint x: 652, startPoint y: 451, endPoint x: 604, endPoint y: 474, distance: 53.1
click at [652, 451] on textarea "Hello Kathy, Please see the updated tour time to 1:10pm. In addition, we would …" at bounding box center [704, 411] width 417 height 147
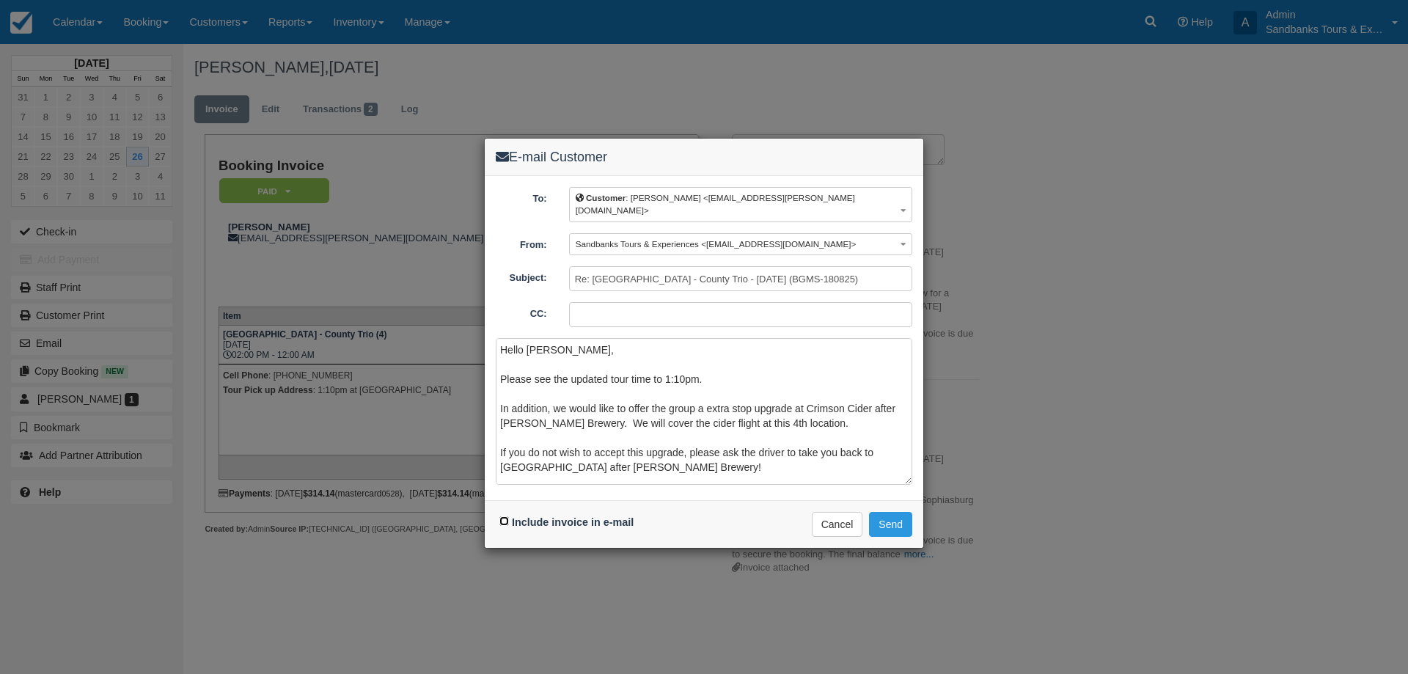
click at [504, 516] on input "Include invoice in e-mail" at bounding box center [504, 521] width 10 height 10
checkbox input "true"
click at [904, 514] on button "Send" at bounding box center [890, 524] width 43 height 25
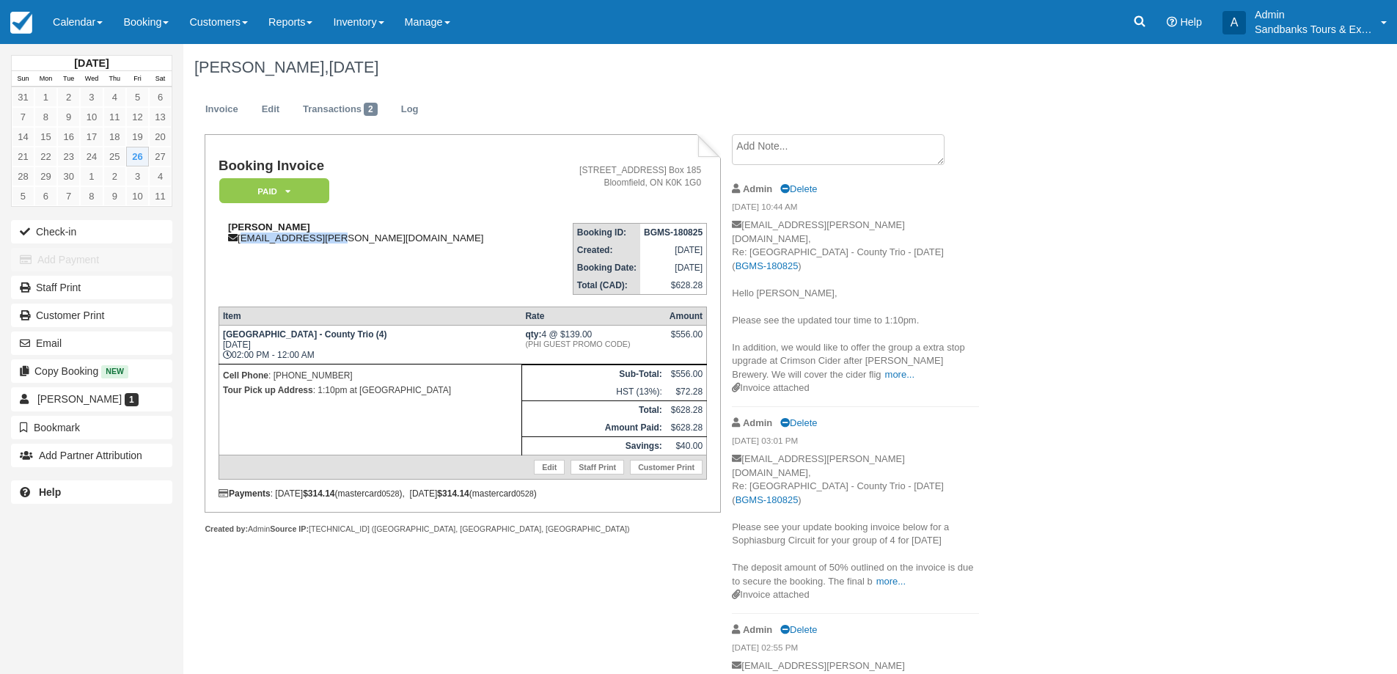
drag, startPoint x: 337, startPoint y: 239, endPoint x: 241, endPoint y: 243, distance: 95.4
click at [241, 243] on div "[PERSON_NAME] [PERSON_NAME][EMAIL_ADDRESS][PERSON_NAME][DOMAIN_NAME]" at bounding box center [381, 232] width 324 height 22
copy div "[EMAIL_ADDRESS][PERSON_NAME][DOMAIN_NAME]"
click at [1239, 293] on div "[DATE] Sun Mon Tue Wed Thu Fri Sat 31 1 2 3 4 5 6 7 8 9 10 11 12 13 14 15 16 17…" at bounding box center [698, 359] width 1397 height 630
click at [88, 24] on link "Calendar" at bounding box center [78, 22] width 70 height 44
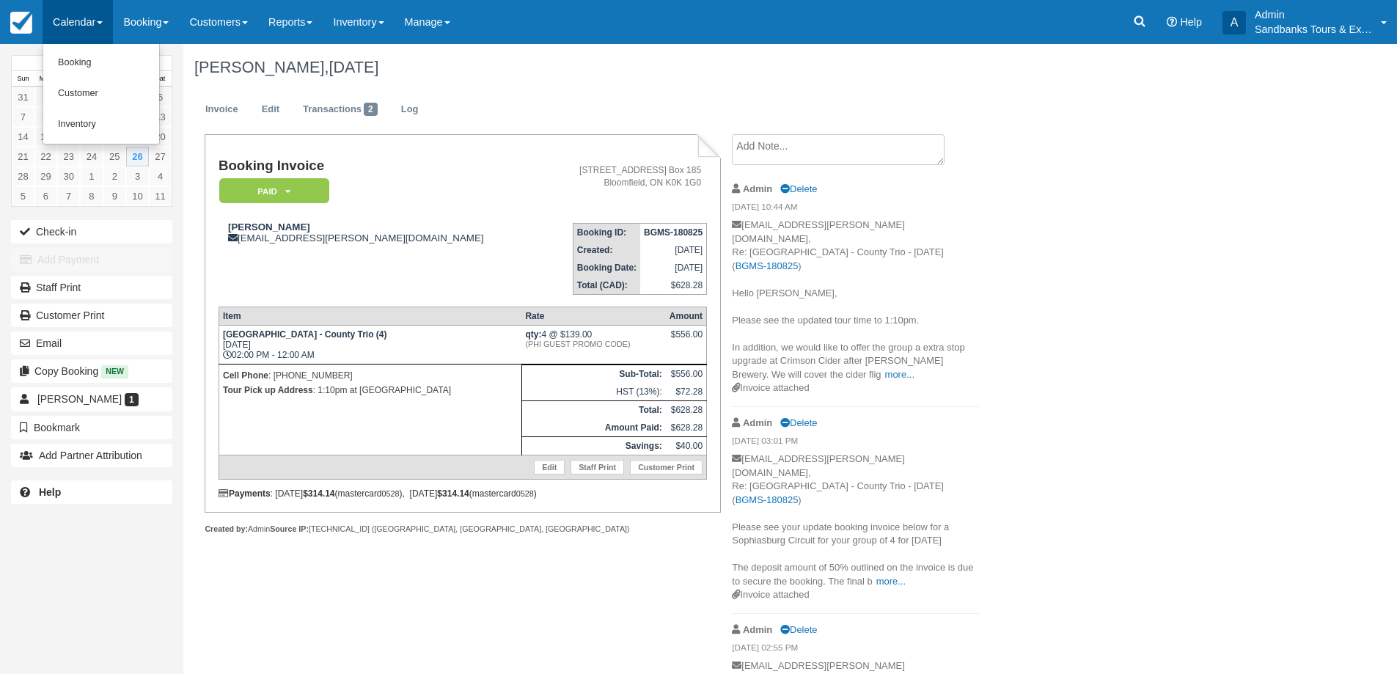
click at [89, 46] on ul "Booking Customer Inventory" at bounding box center [101, 94] width 117 height 100
click at [92, 23] on link "Calendar" at bounding box center [78, 22] width 70 height 44
click at [89, 52] on link "Booking" at bounding box center [101, 63] width 116 height 31
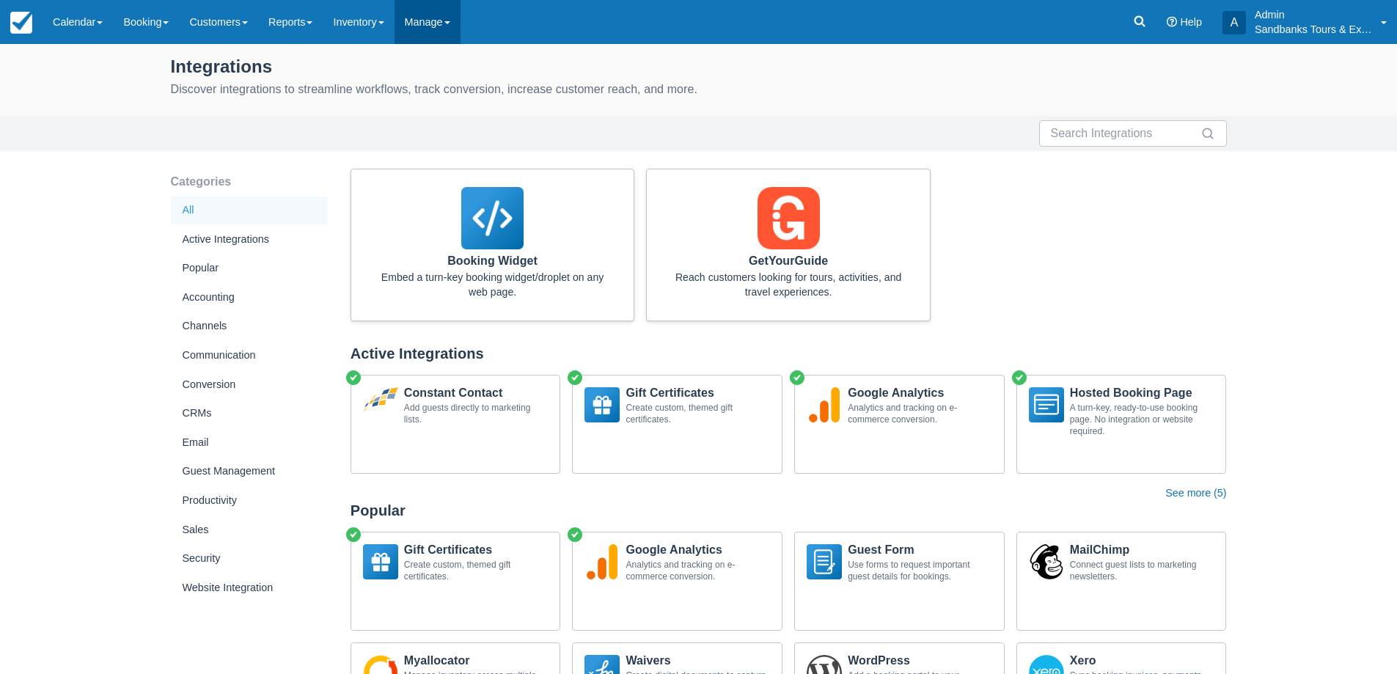
click at [438, 7] on link "Manage" at bounding box center [428, 22] width 66 height 44
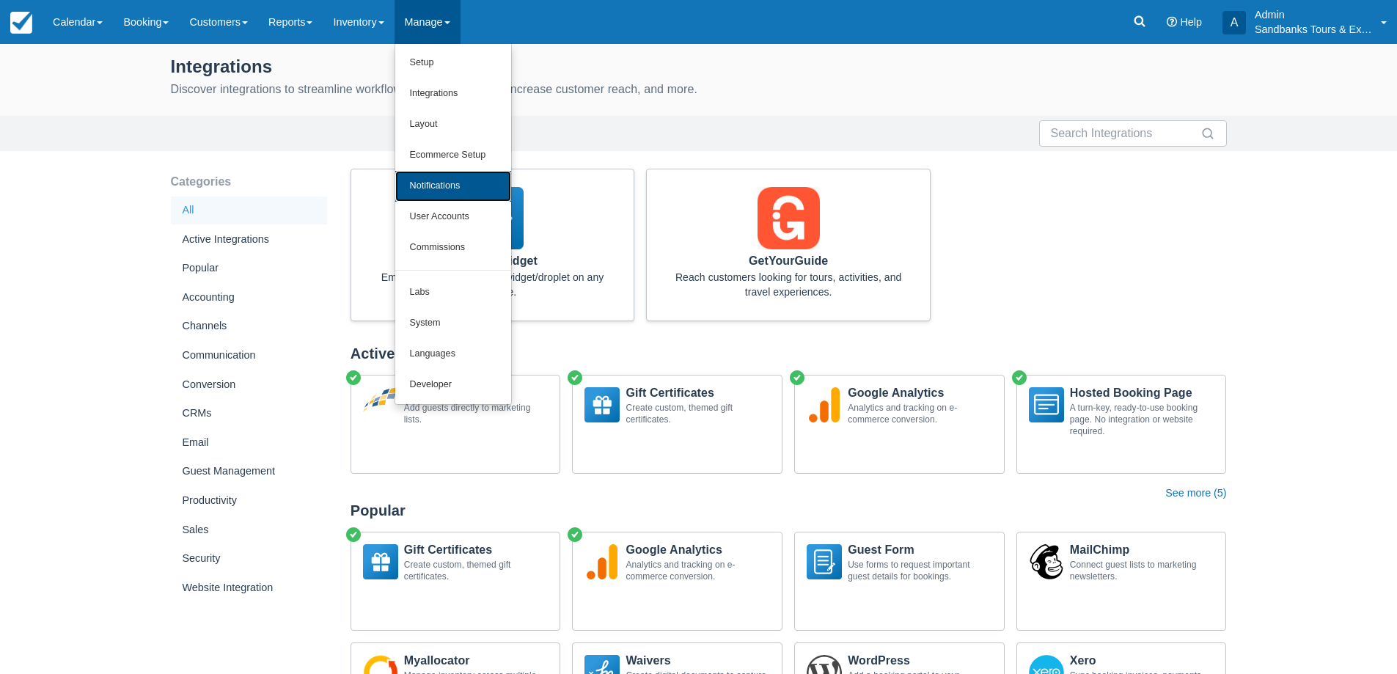
click at [462, 184] on link "Notifications" at bounding box center [453, 186] width 116 height 31
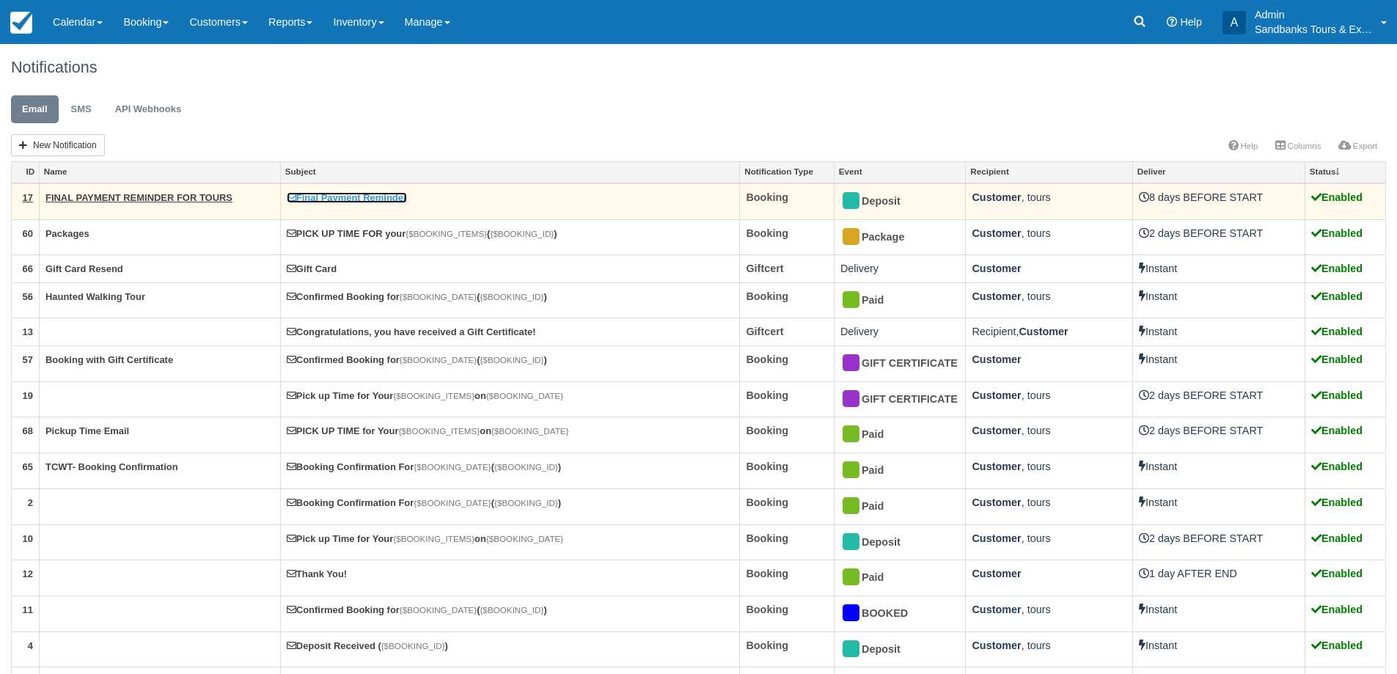
click at [337, 197] on link "Final Payment Reminder" at bounding box center [347, 197] width 120 height 11
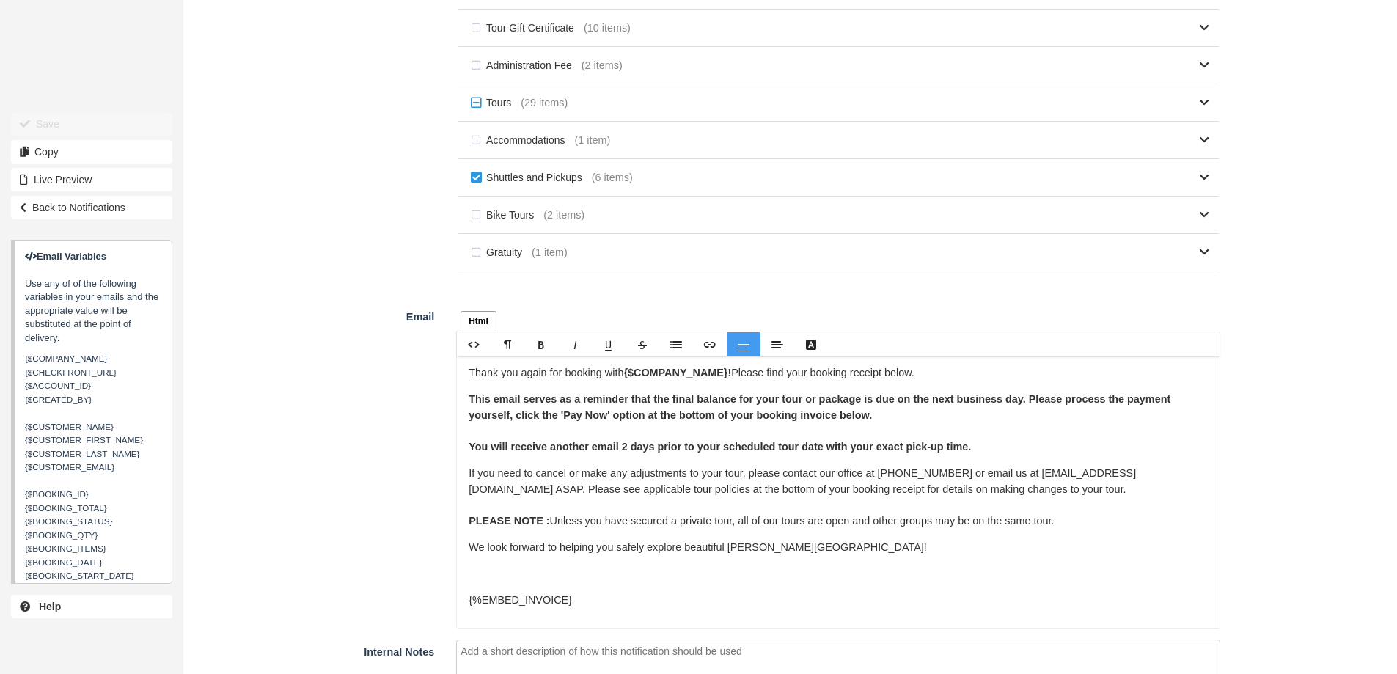
scroll to position [970, 0]
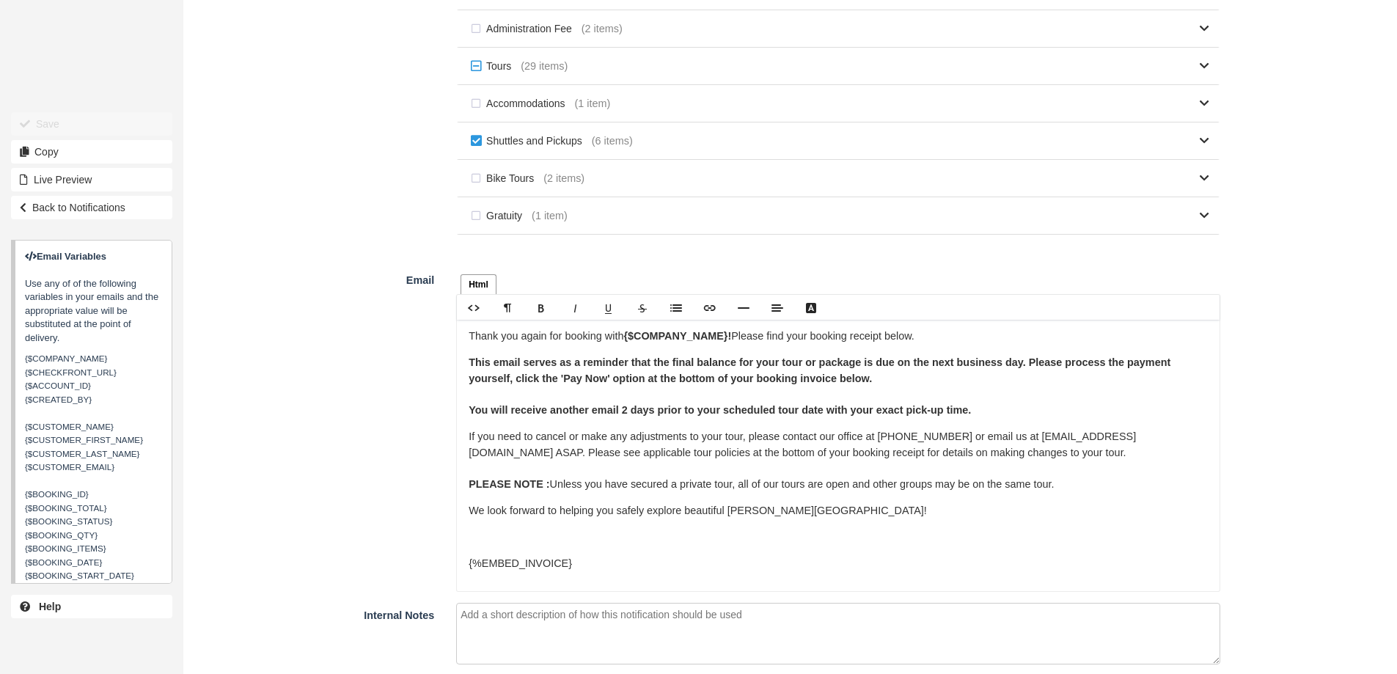
click at [1052, 433] on p "If you need to cancel or make any adjustments to your tour, please contact our …" at bounding box center [838, 460] width 739 height 63
drag, startPoint x: 971, startPoint y: 440, endPoint x: 1168, endPoint y: 436, distance: 197.3
click at [1168, 436] on p "If you need to cancel or make any adjustments to your tour, please contact our …" at bounding box center [838, 460] width 739 height 63
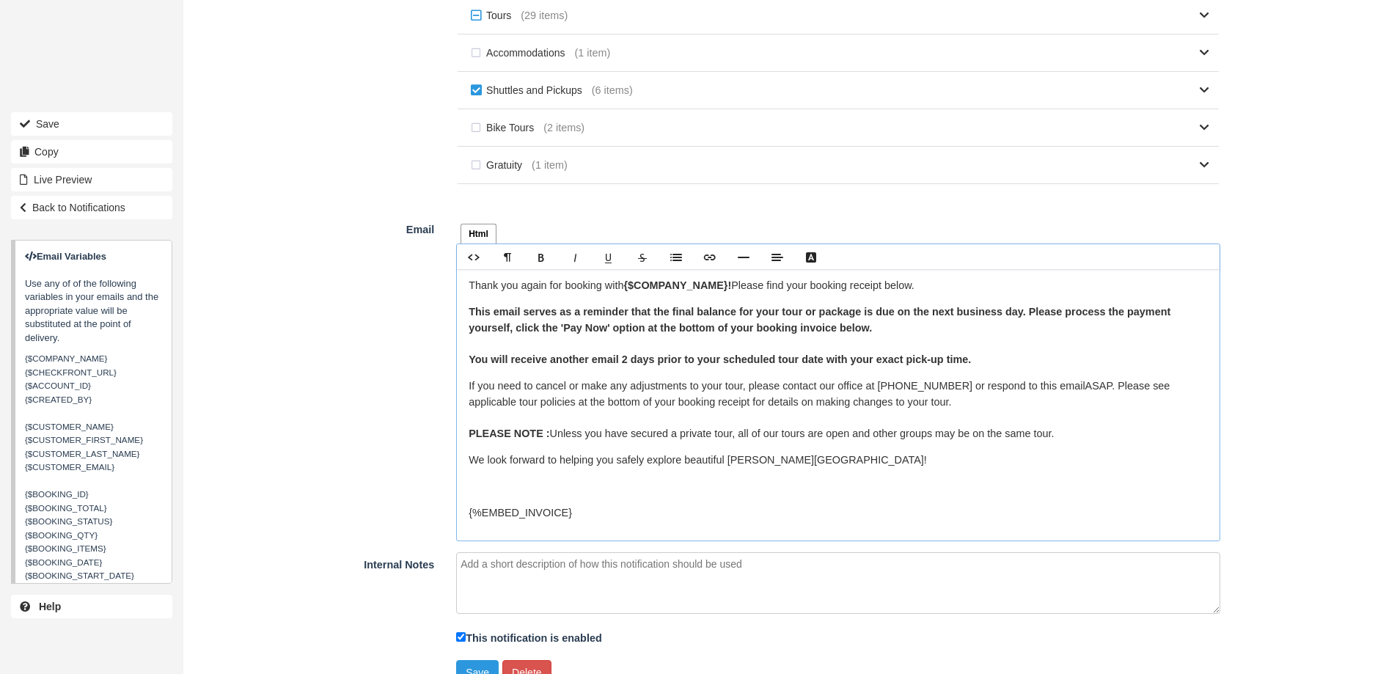
scroll to position [1043, 0]
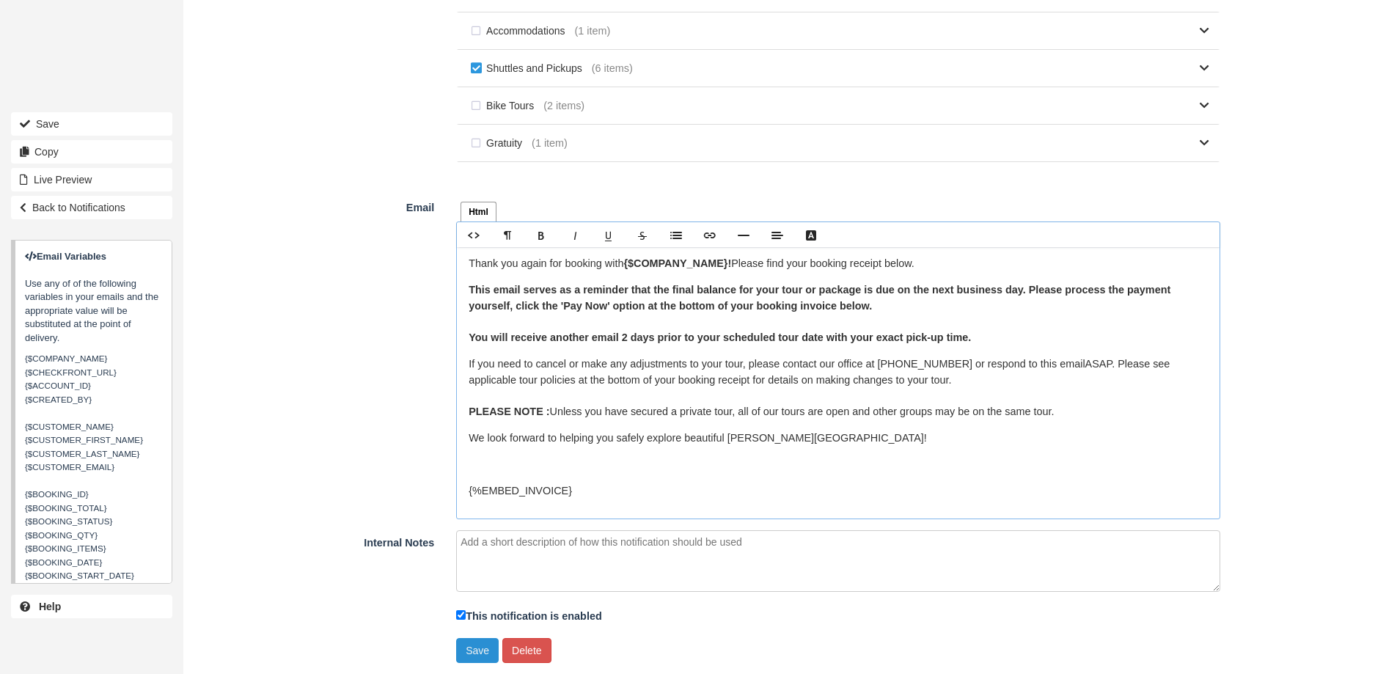
click at [469, 656] on button "Save" at bounding box center [477, 650] width 43 height 25
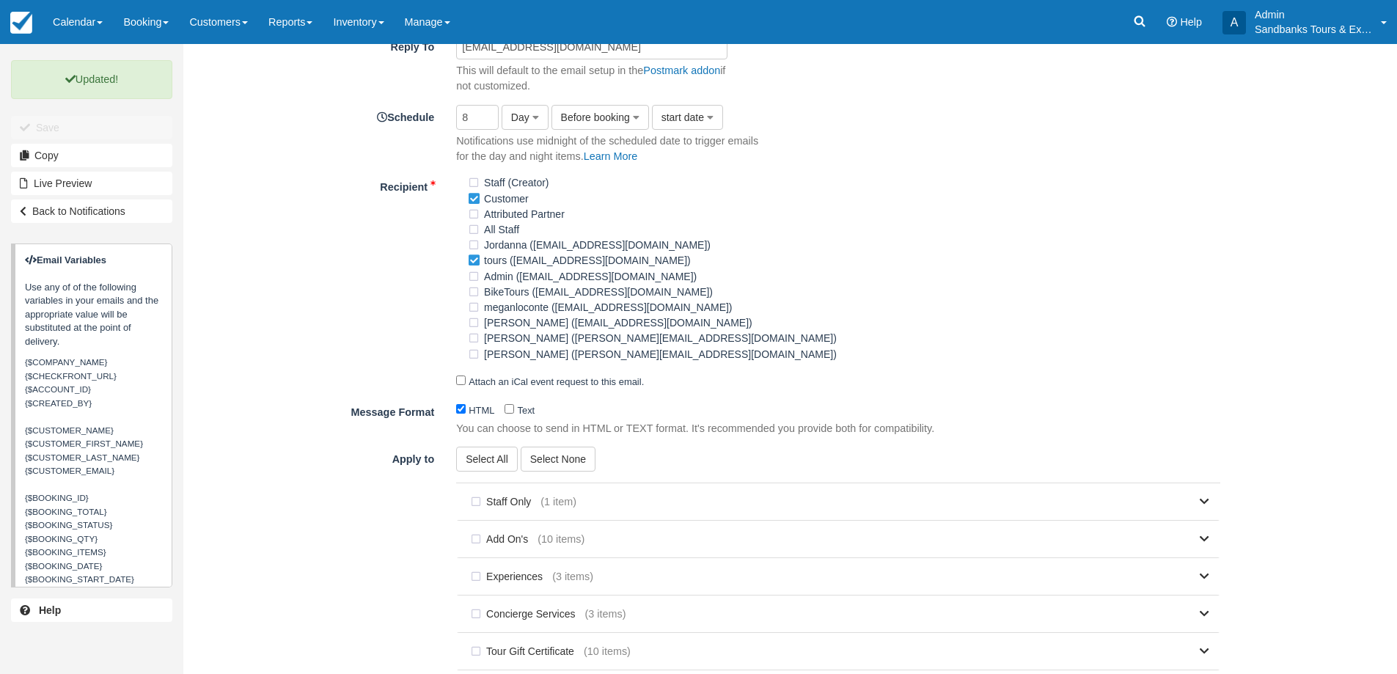
scroll to position [0, 0]
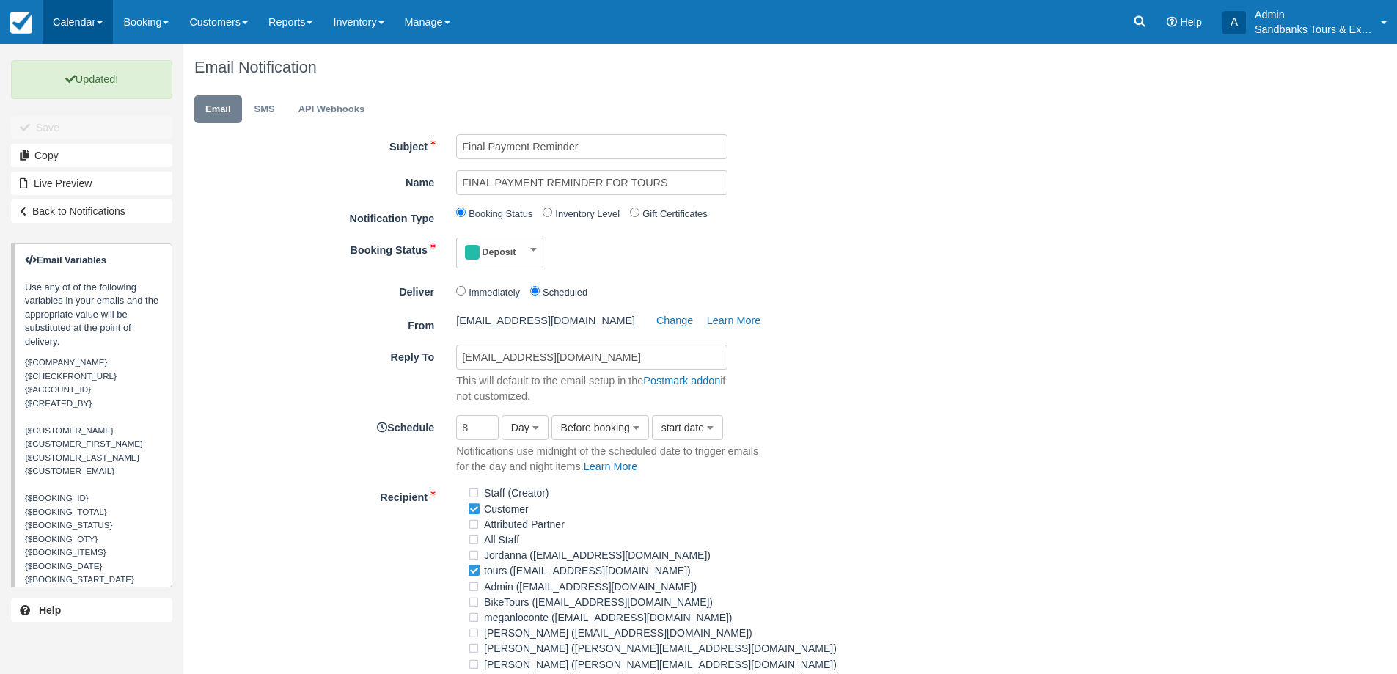
click at [52, 9] on link "Calendar" at bounding box center [78, 22] width 70 height 44
click at [99, 62] on link "Booking" at bounding box center [101, 63] width 116 height 31
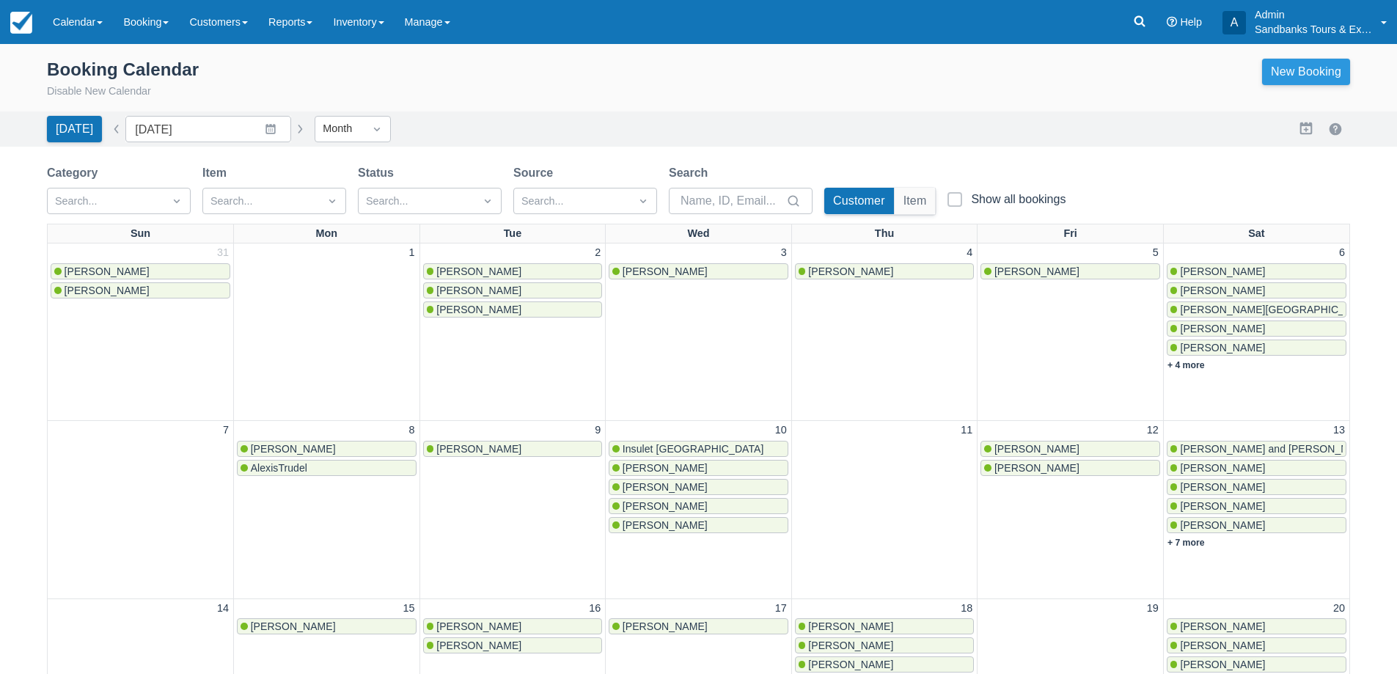
click at [1304, 82] on link "New Booking" at bounding box center [1306, 72] width 88 height 26
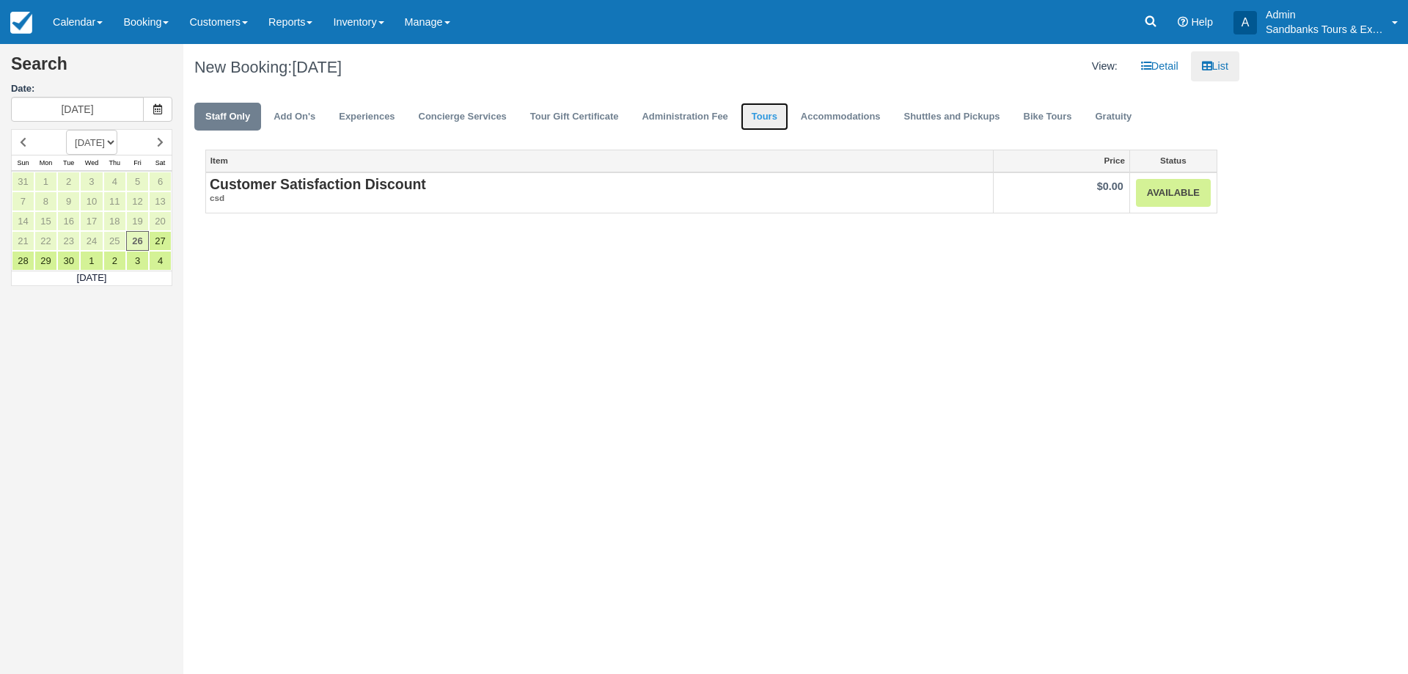
click at [752, 117] on link "Tours" at bounding box center [765, 117] width 48 height 29
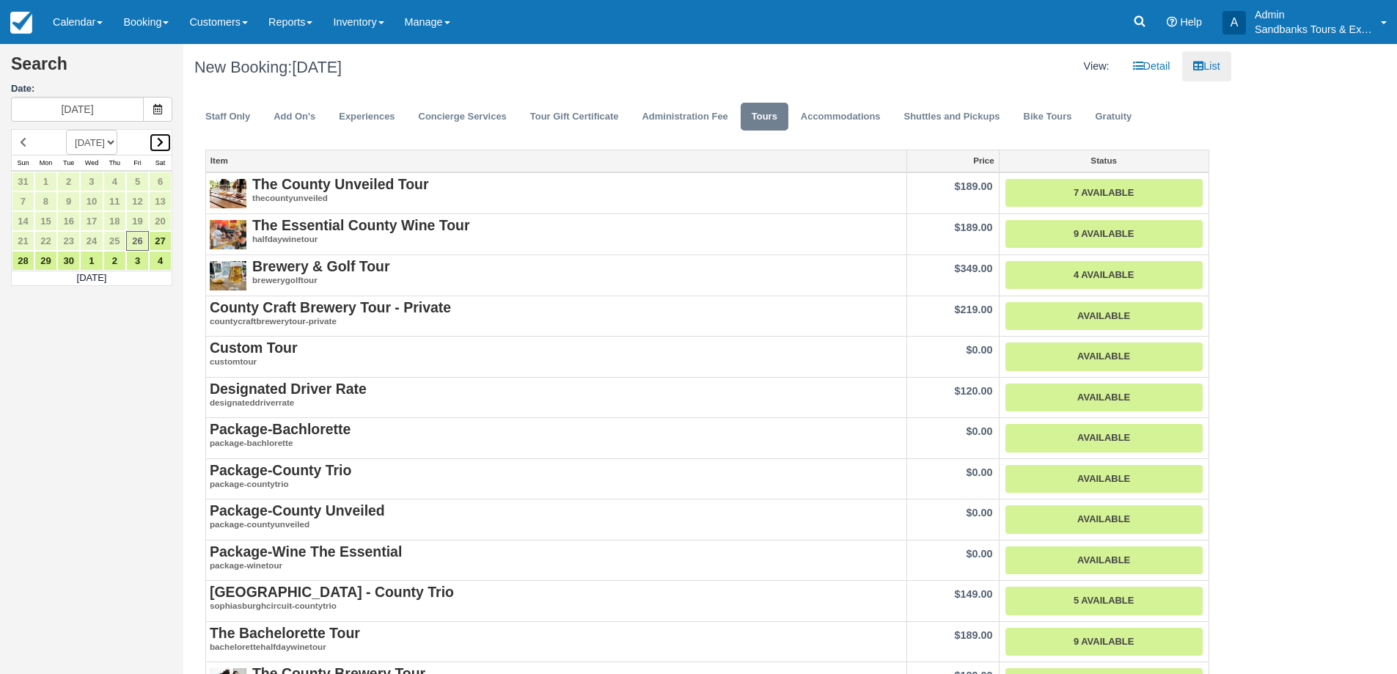
click at [167, 150] on link at bounding box center [160, 143] width 23 height 20
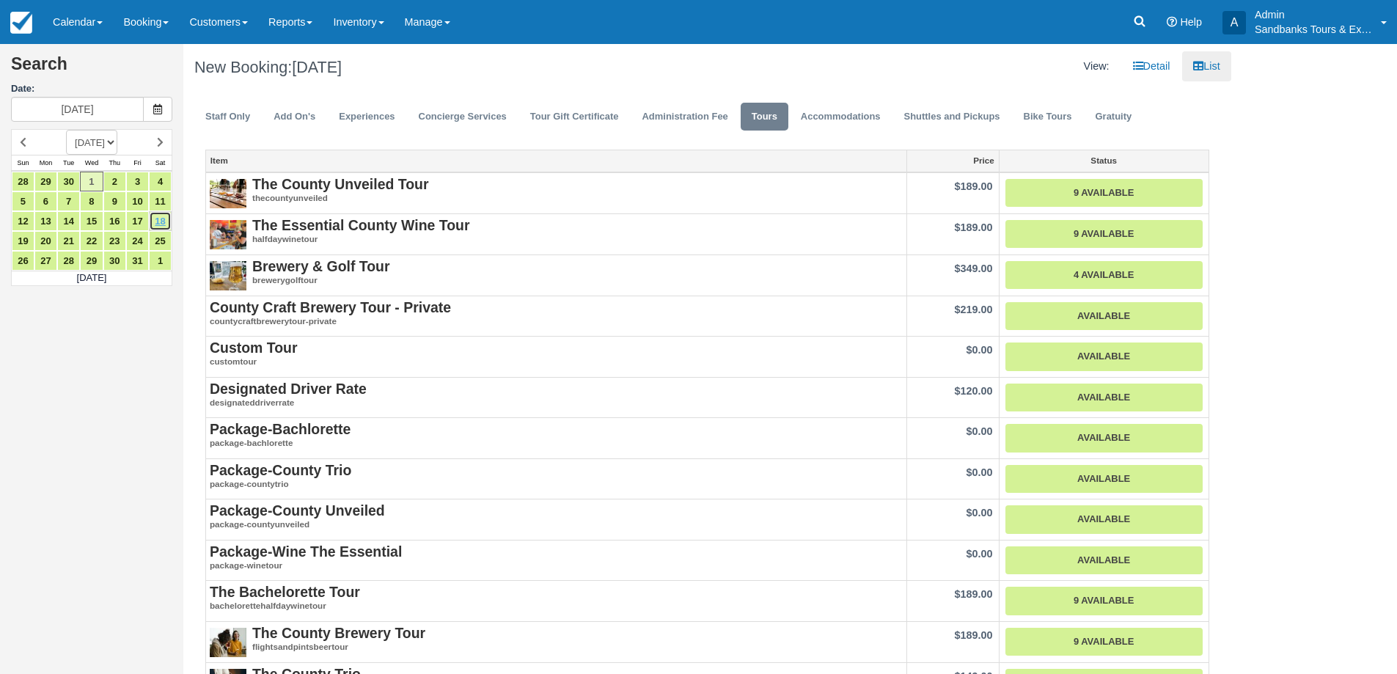
click at [161, 220] on link "18" at bounding box center [160, 221] width 23 height 20
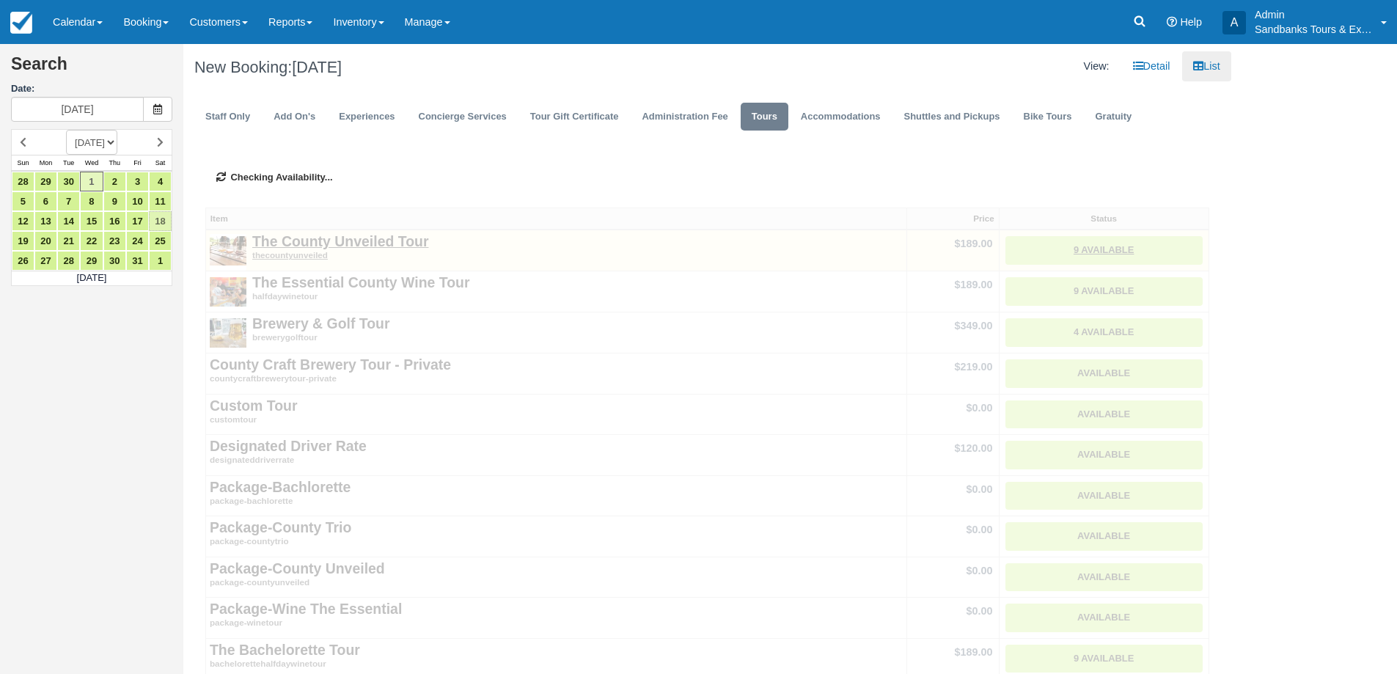
type input "10/18/25"
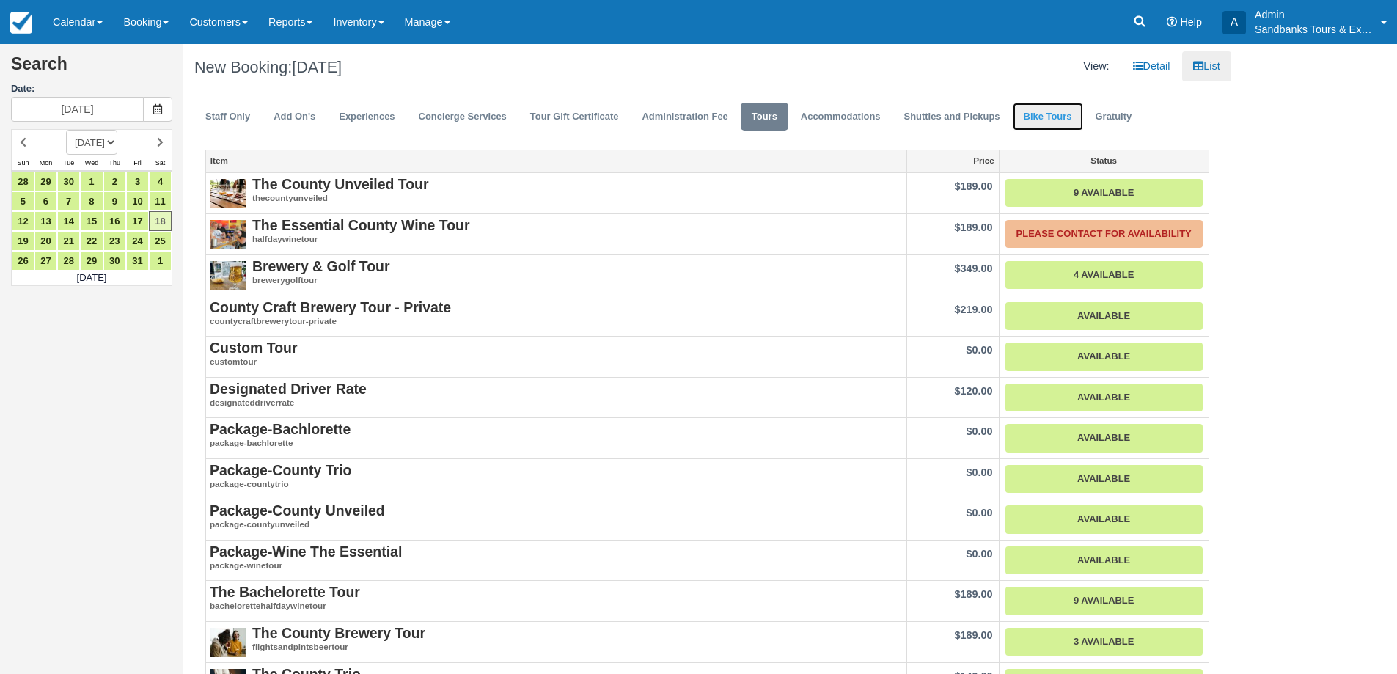
click at [1035, 114] on link "Bike Tours" at bounding box center [1048, 117] width 70 height 29
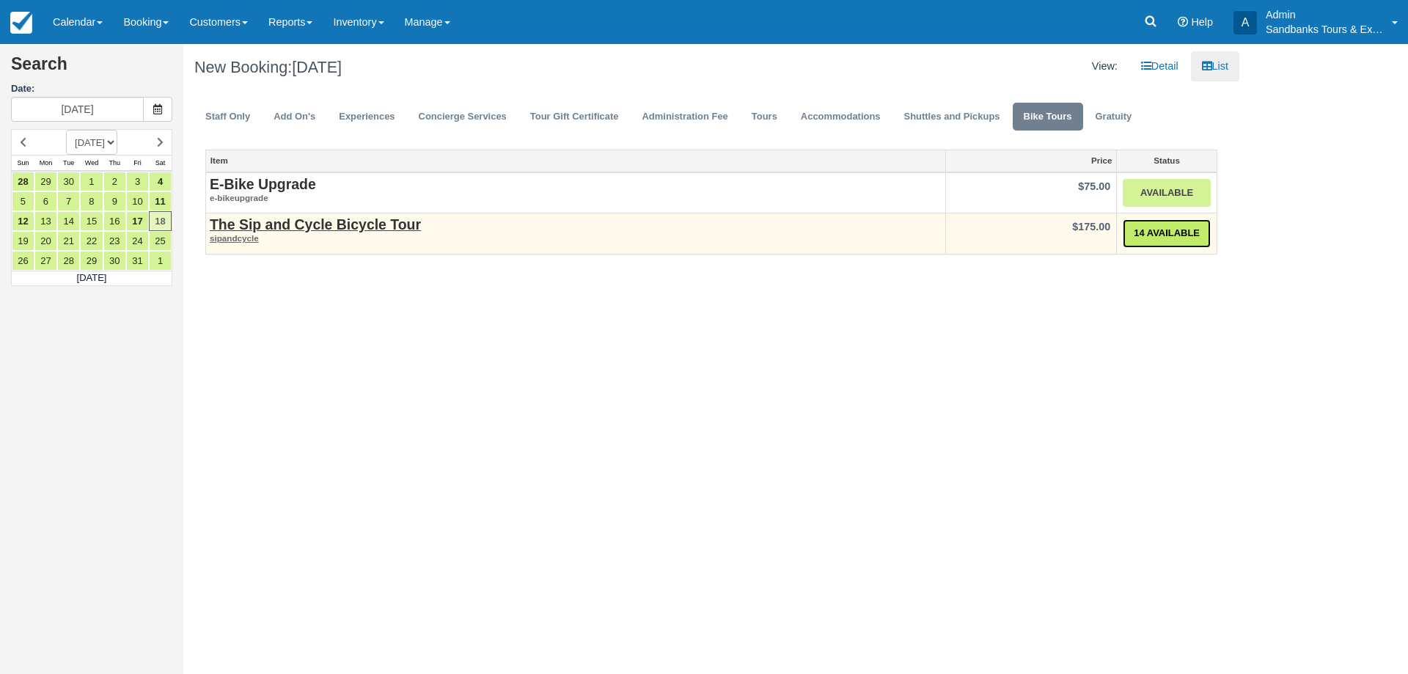
click at [1137, 235] on link "14 Available" at bounding box center [1167, 233] width 88 height 29
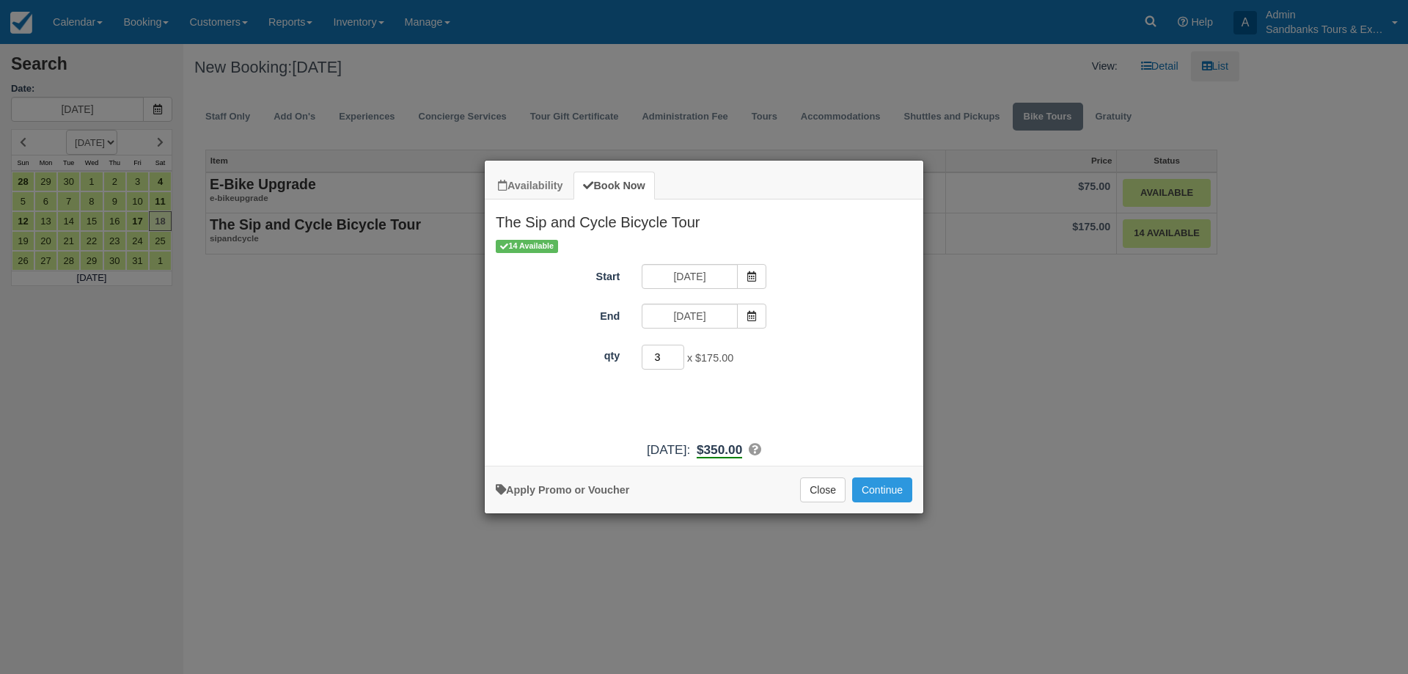
type input "3"
click at [678, 356] on input "3" at bounding box center [663, 357] width 43 height 25
click at [874, 479] on button "Continue" at bounding box center [882, 489] width 60 height 25
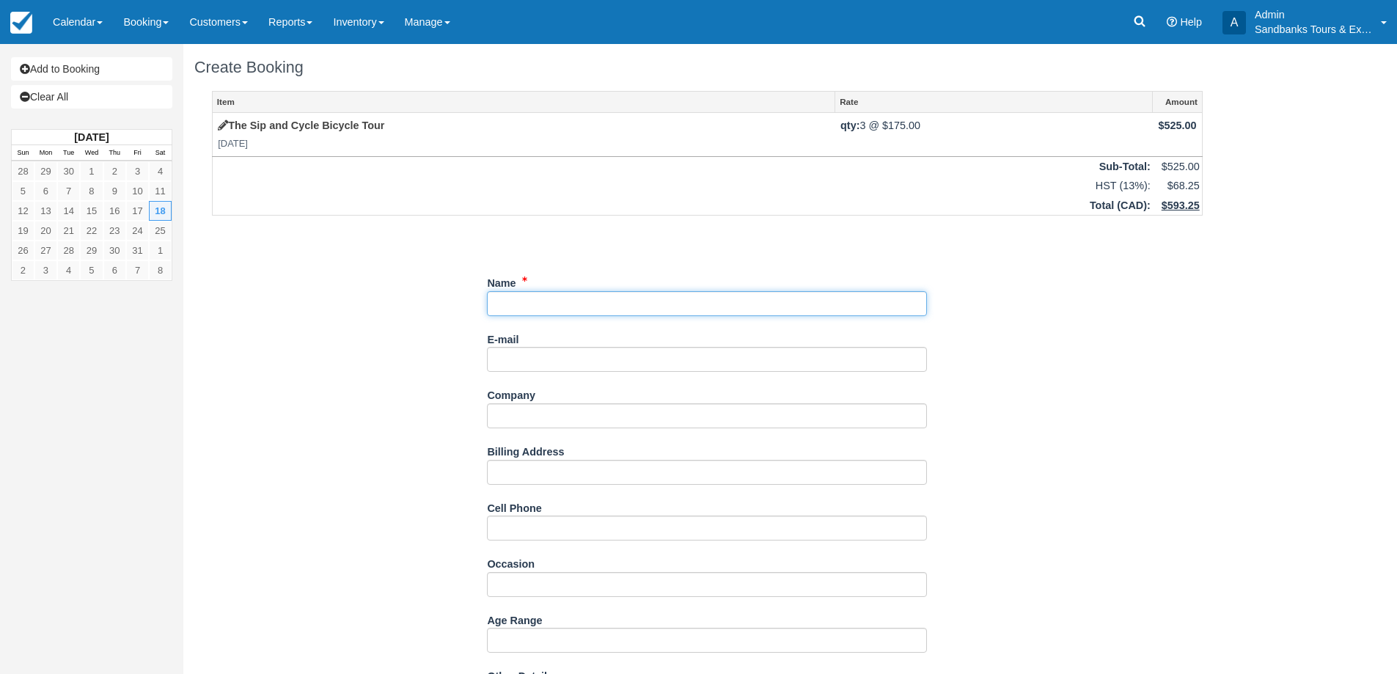
click at [530, 293] on input "Name" at bounding box center [707, 303] width 440 height 25
paste input "[PERSON_NAME] <[EMAIL_ADDRESS][DOMAIN_NAME]>"
drag, startPoint x: 733, startPoint y: 301, endPoint x: 580, endPoint y: 309, distance: 152.7
click at [580, 309] on input "Name" at bounding box center [707, 303] width 440 height 25
type input "[PERSON_NAME]"
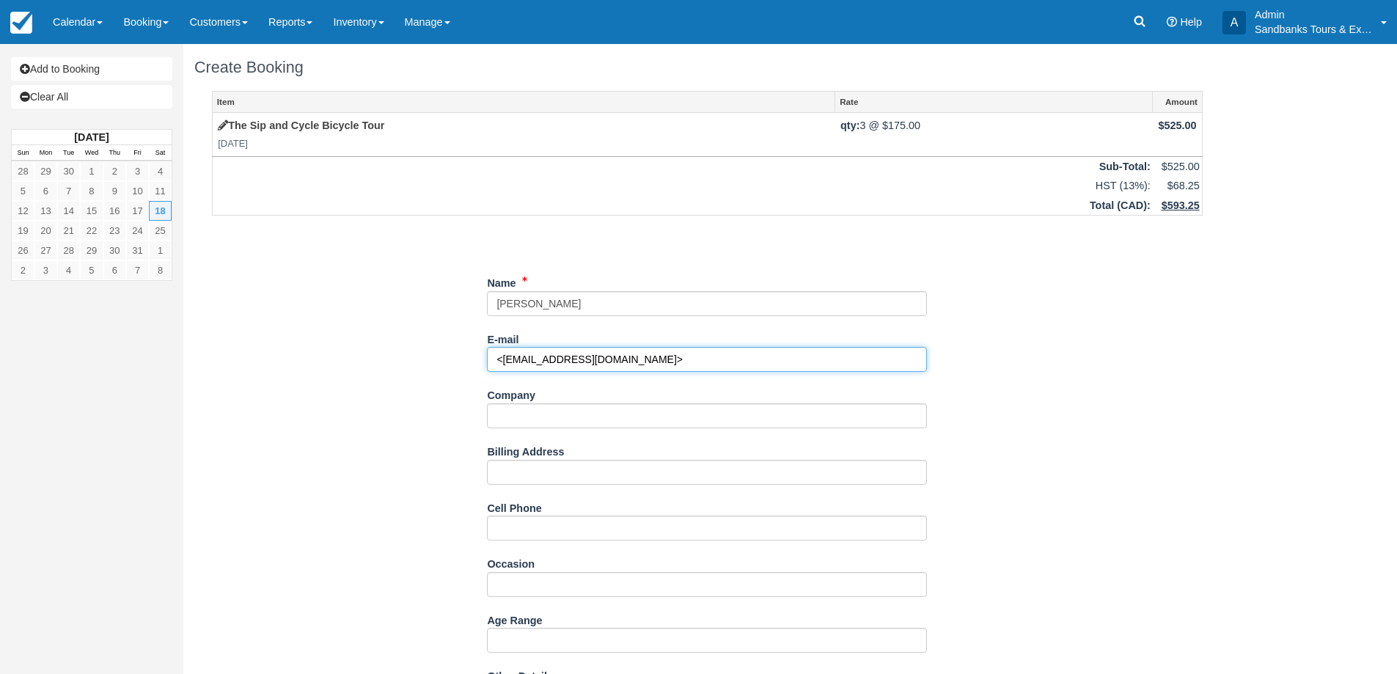
click at [661, 359] on input "<[EMAIL_ADDRESS][DOMAIN_NAME]>" at bounding box center [707, 359] width 440 height 25
click at [491, 351] on input "<[EMAIL_ADDRESS][DOMAIN_NAME]" at bounding box center [707, 359] width 440 height 25
type input "[EMAIL_ADDRESS][DOMAIN_NAME]"
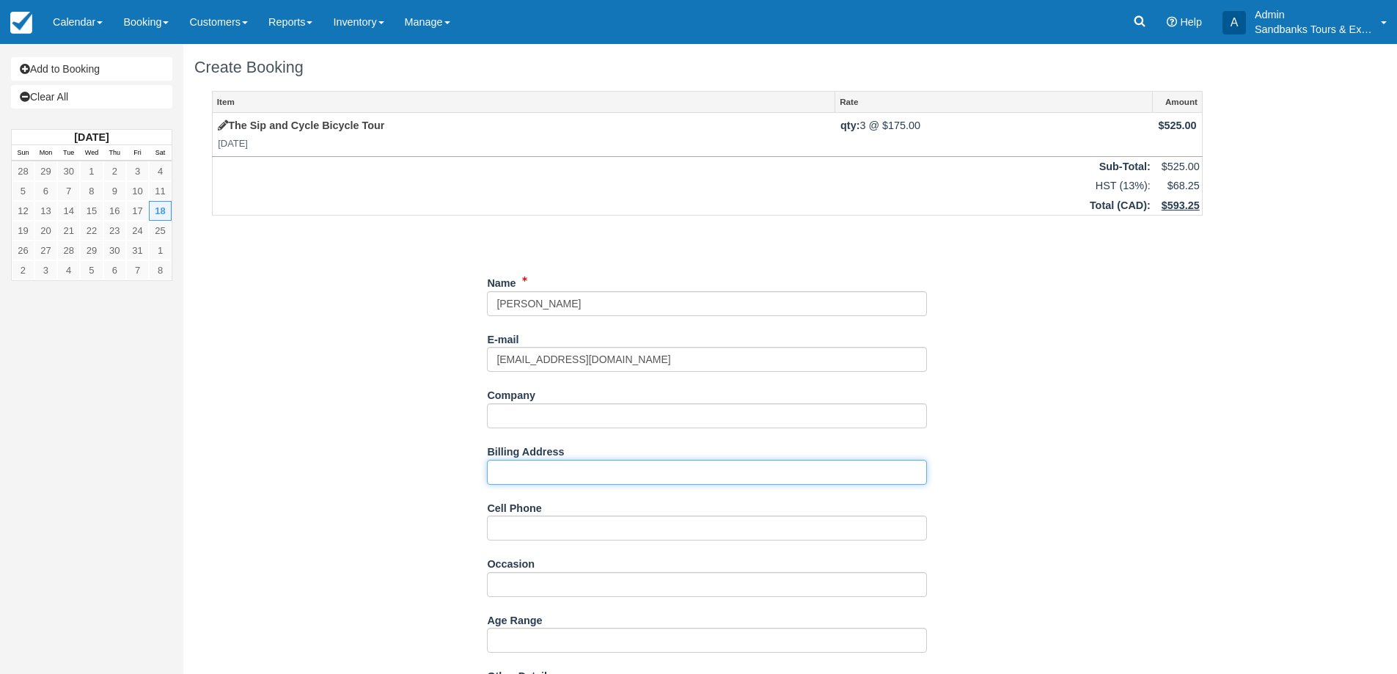
click at [499, 471] on input "Billing Address" at bounding box center [707, 472] width 440 height 25
paste input "352 Grilli, Pincourt, QC J7W 6Y7"
type input "352 Grilli, Pincourt, QC J7W 6Y7"
click at [573, 529] on input "Cell Phone" at bounding box center [707, 528] width 440 height 25
paste input "514-209-1831"
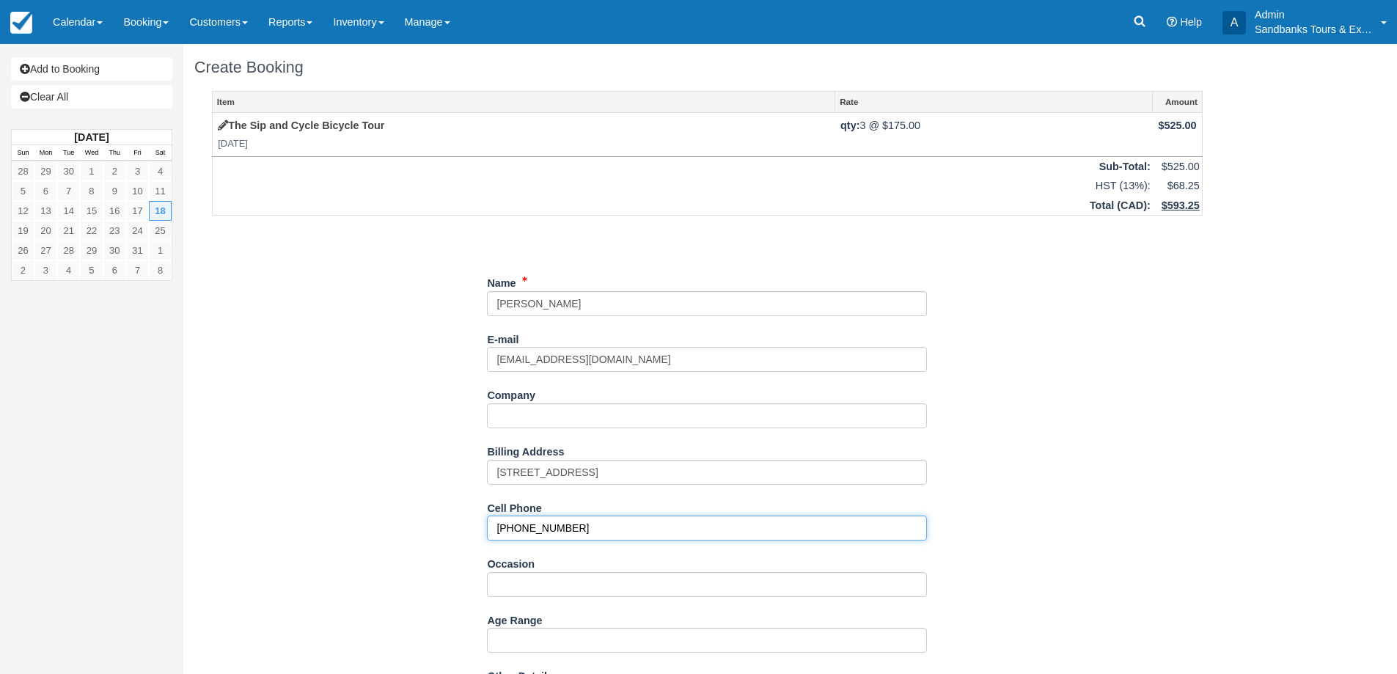
type input "514-209-1831"
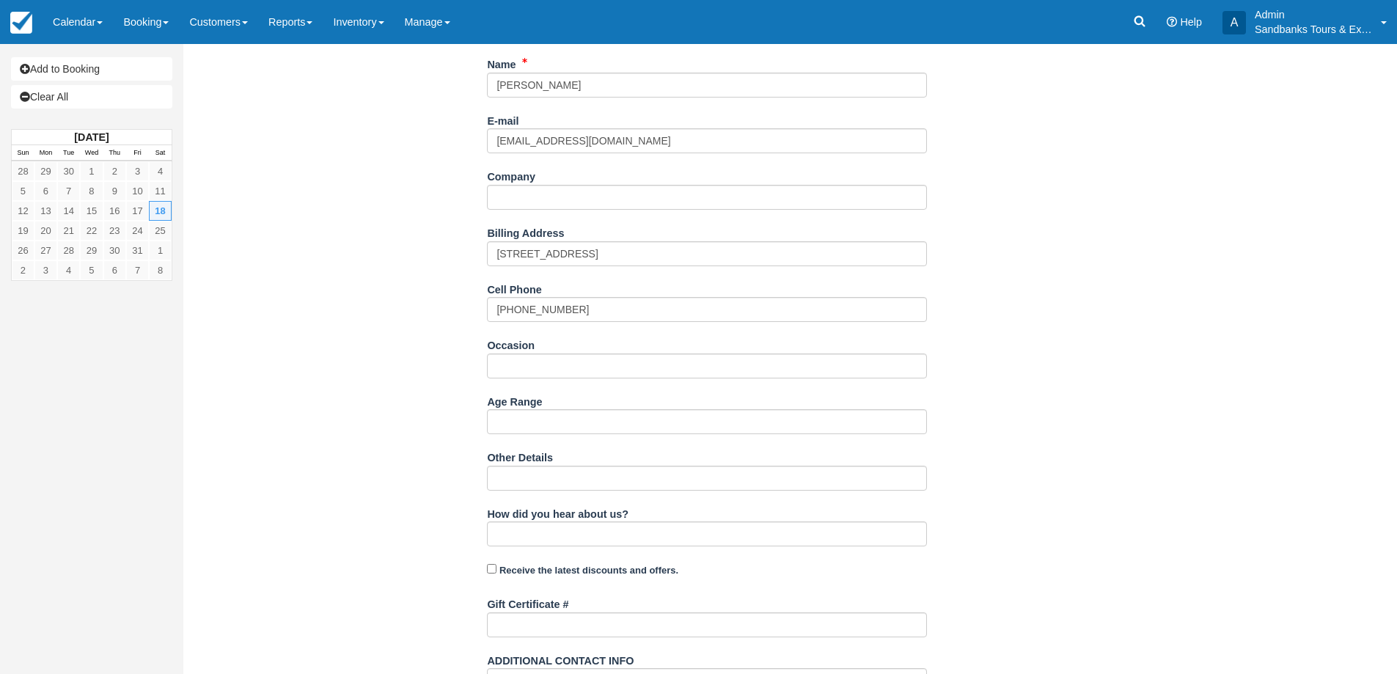
scroll to position [220, 0]
click at [531, 355] on input "Occasion" at bounding box center [707, 364] width 440 height 25
paste input "Mom and daughters trip"
type input "Mom and daughters trip"
click at [247, 323] on div "Item Rate Amount The Sip and Cycle Bicycle Tour Sat Oct 18, 2025 qty: 3 @ $175.…" at bounding box center [707, 322] width 1026 height 903
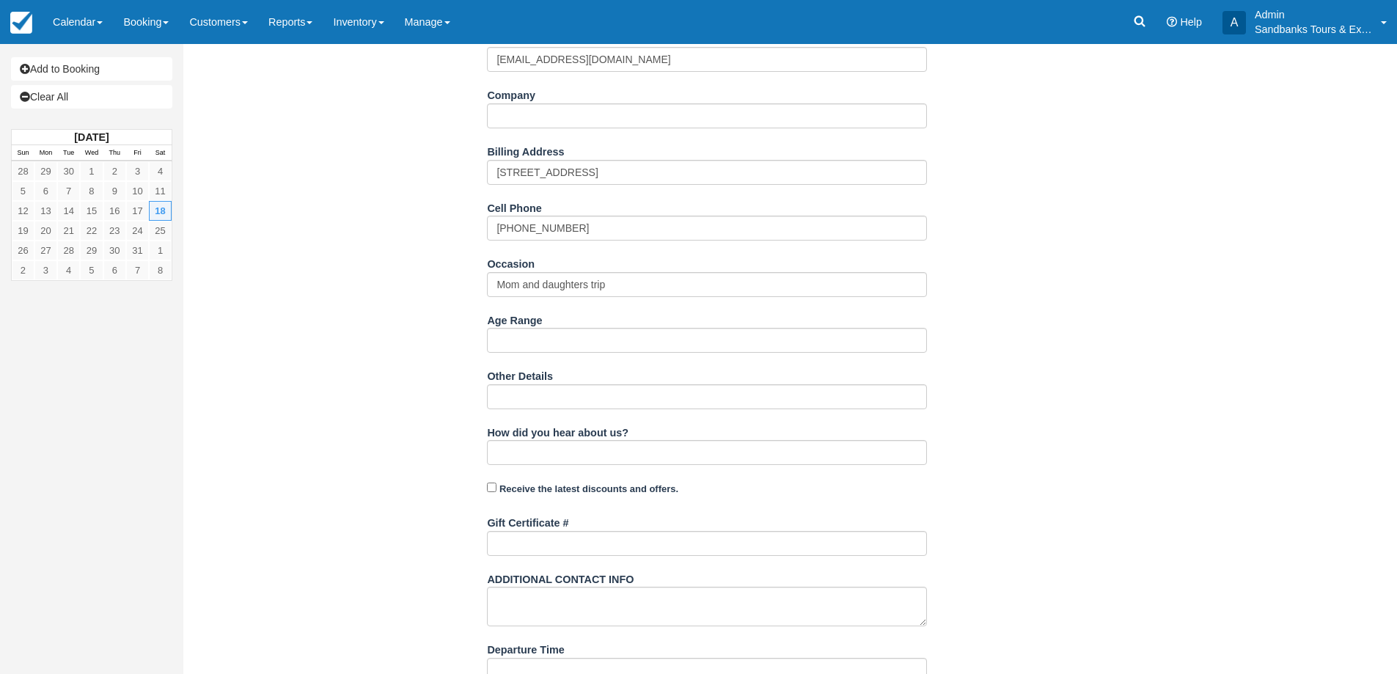
scroll to position [356, 0]
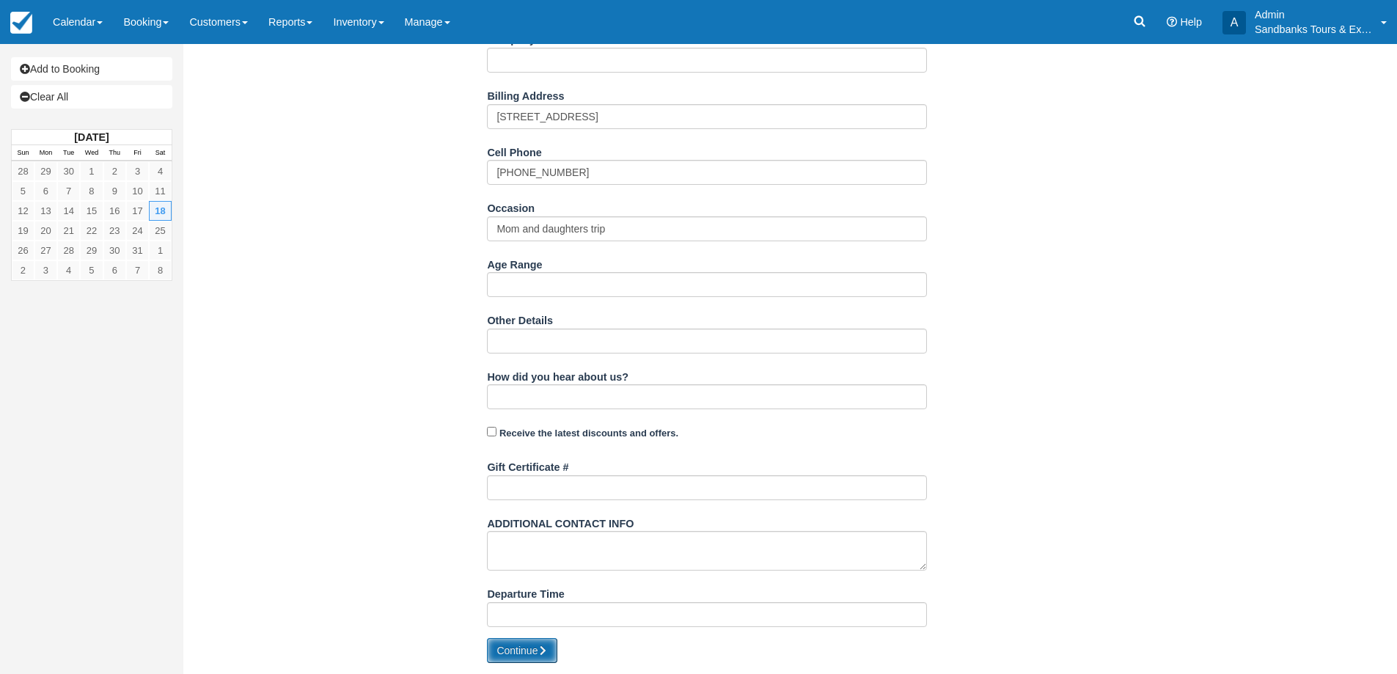
click at [526, 647] on button "Continue" at bounding box center [522, 650] width 70 height 25
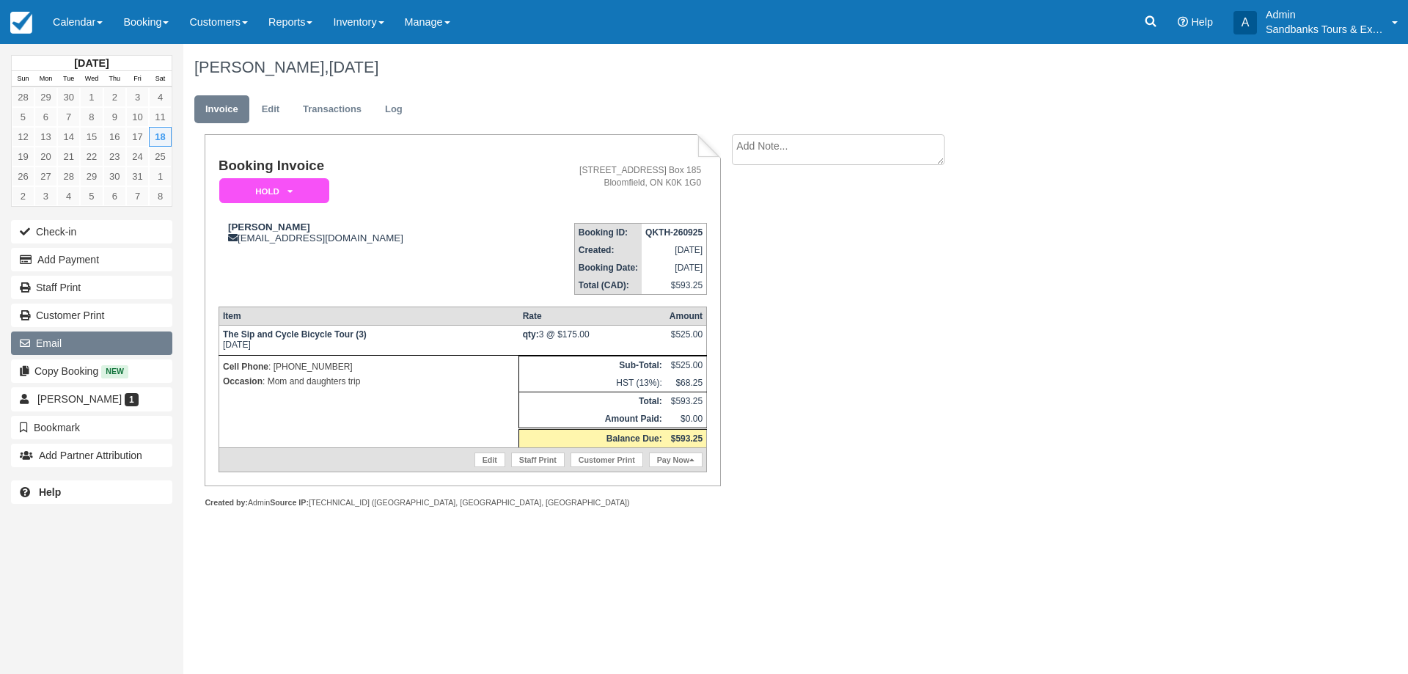
click at [89, 346] on button "Email" at bounding box center [91, 342] width 161 height 23
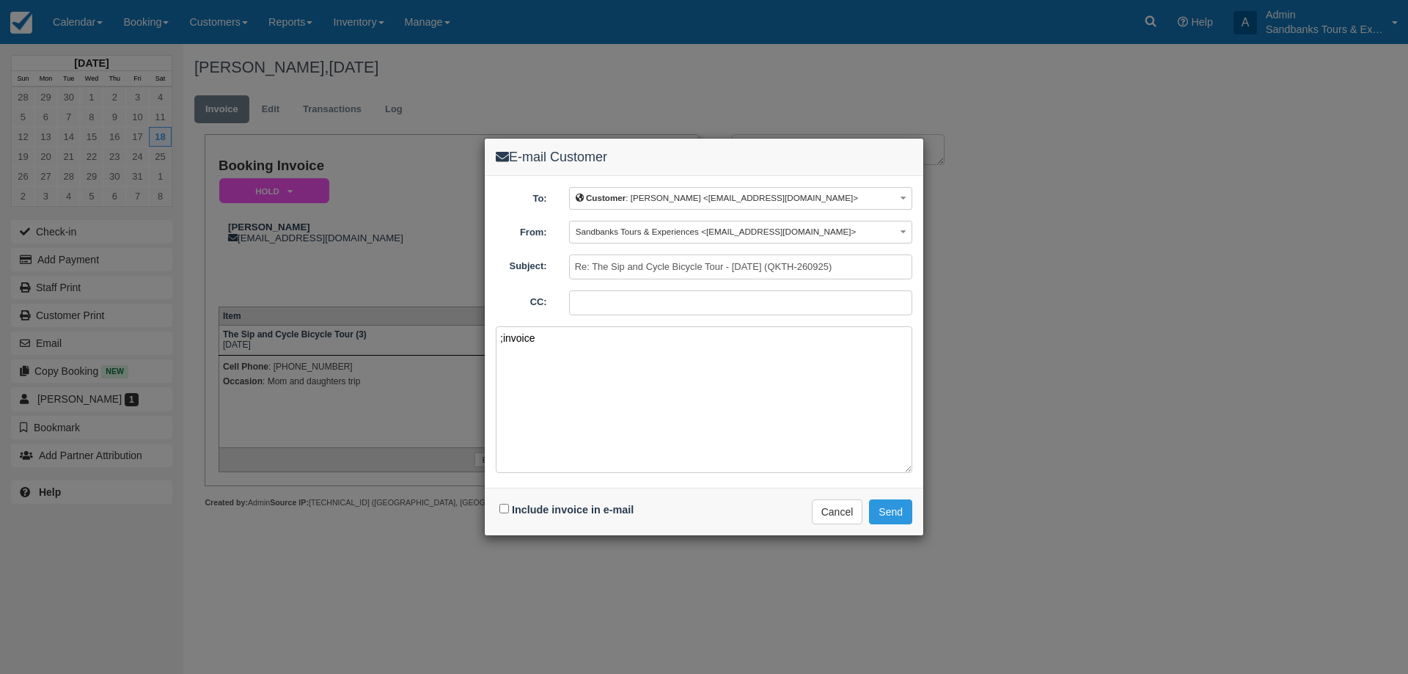
paste textarea "Please see your booking invoice below for a XXX tour for your group of XXX for …"
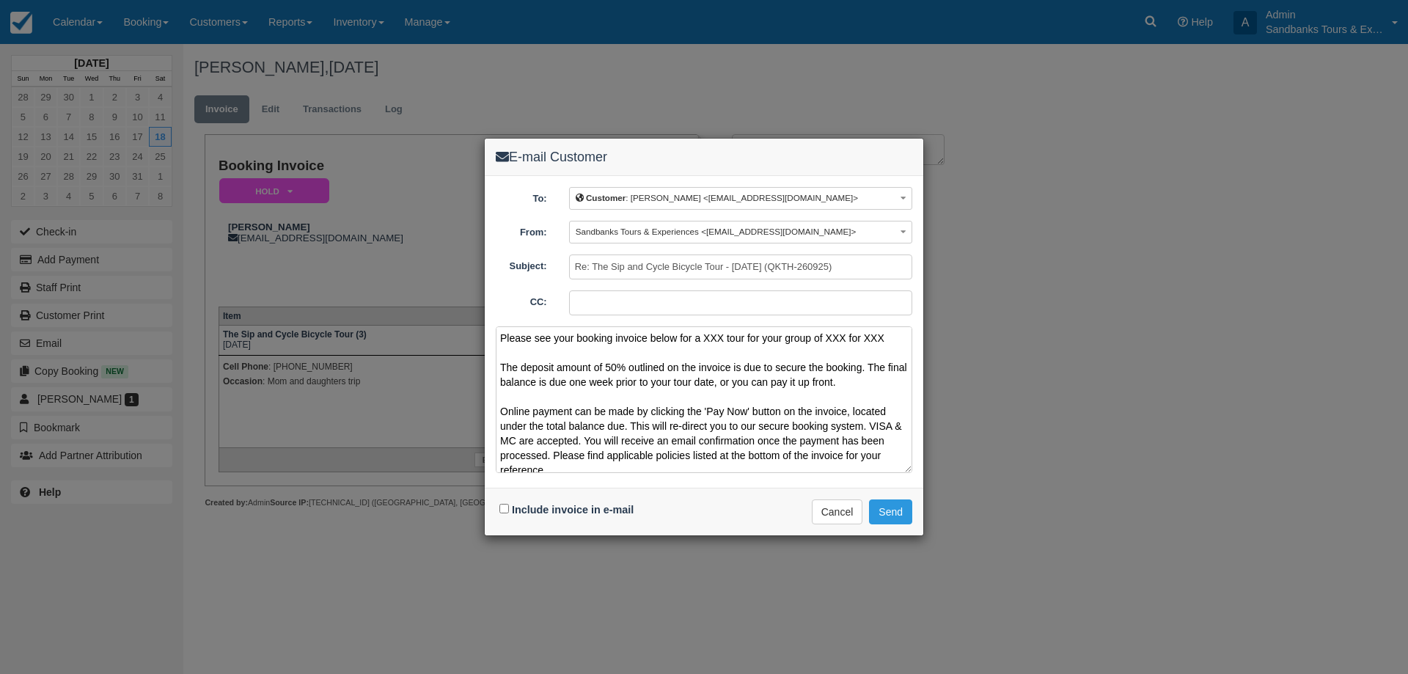
drag, startPoint x: 896, startPoint y: 339, endPoint x: 705, endPoint y: 339, distance: 191.4
click at [705, 339] on textarea "Please see your booking invoice below for a XXX tour for your group of XXX for …" at bounding box center [704, 399] width 417 height 147
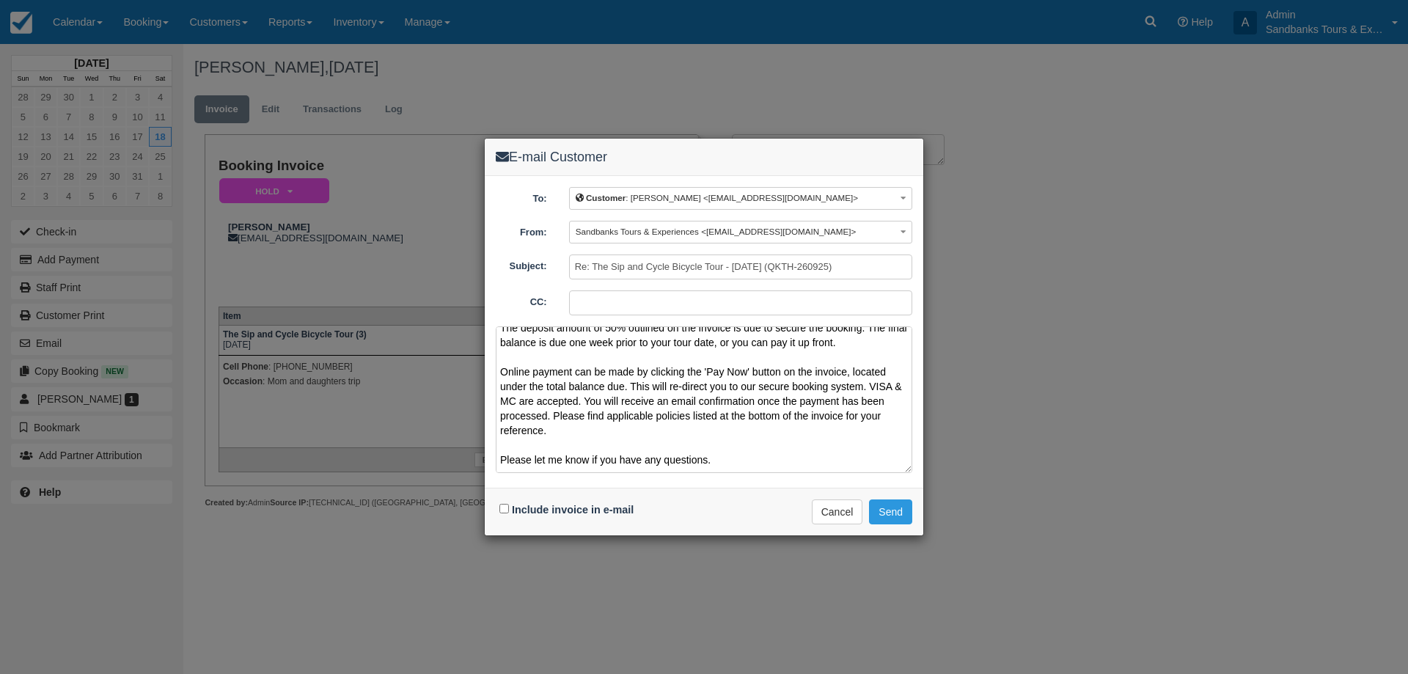
scroll to position [82, 0]
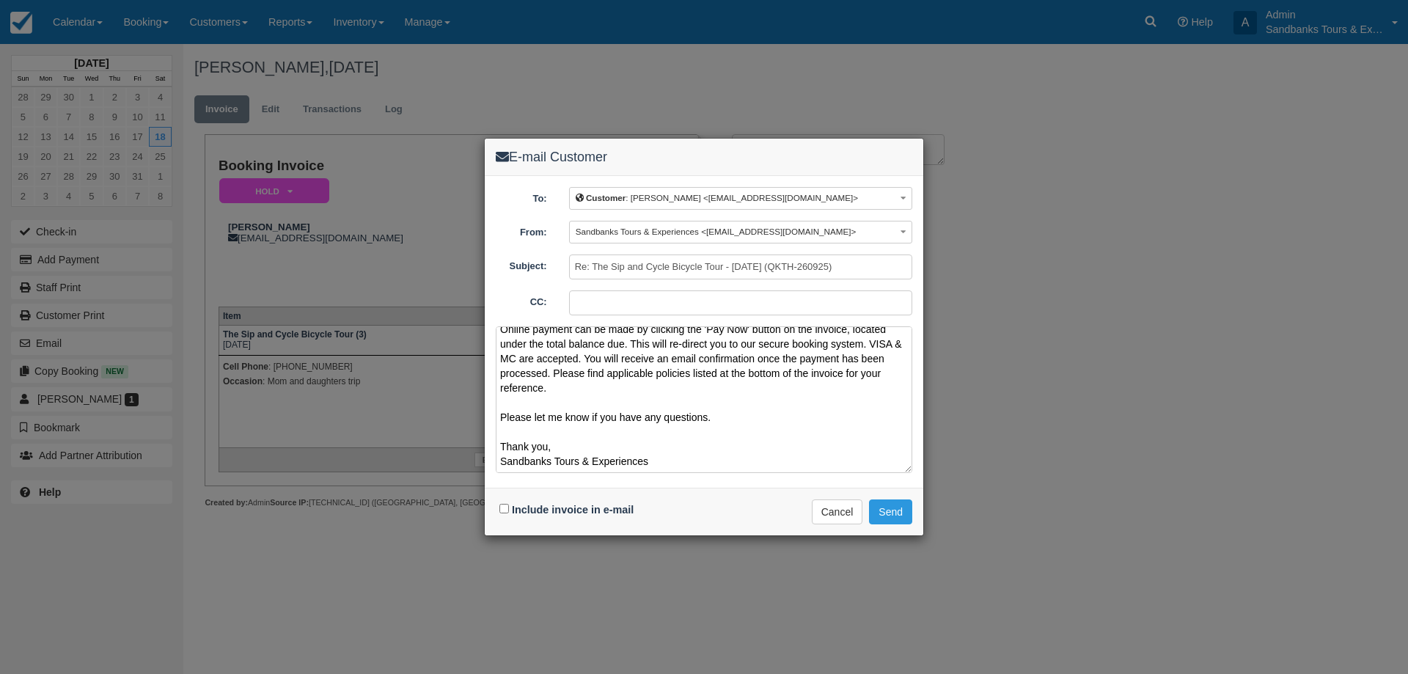
type textarea "Please see your booking invoice below for a Sip n Cycle Tour on [DATE]! The dep…"
click at [505, 510] on input "Include invoice in e-mail" at bounding box center [504, 509] width 10 height 10
checkbox input "true"
click at [895, 518] on button "Send" at bounding box center [890, 511] width 43 height 25
